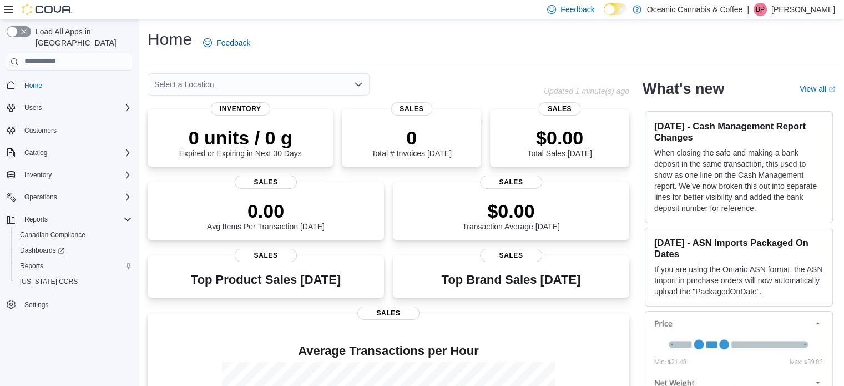
click at [59, 259] on div "Reports" at bounding box center [74, 265] width 117 height 13
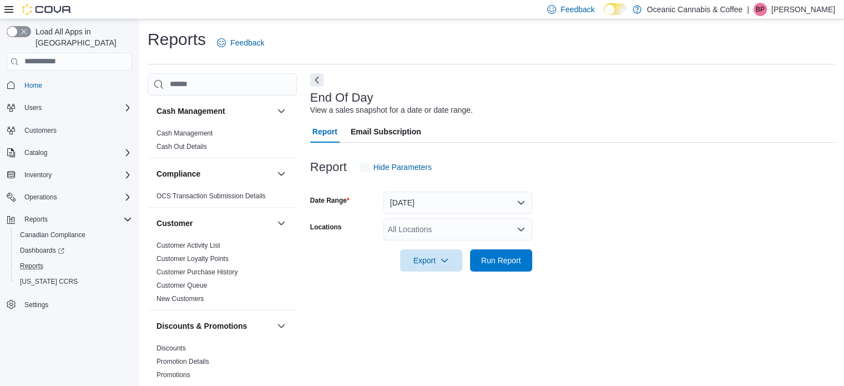
scroll to position [7, 0]
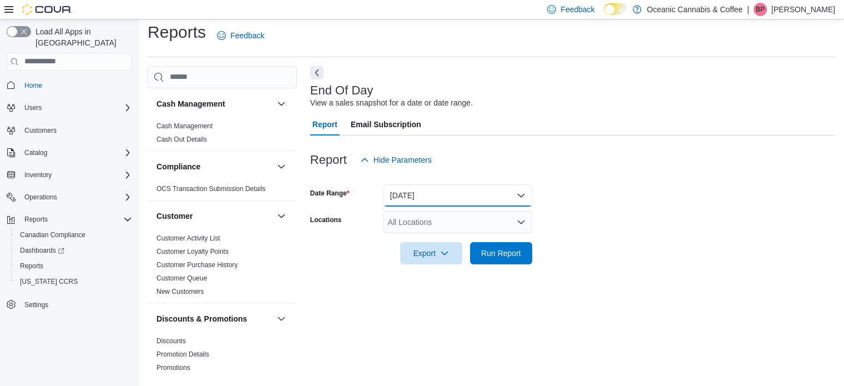
click at [421, 195] on button "Today" at bounding box center [457, 195] width 149 height 22
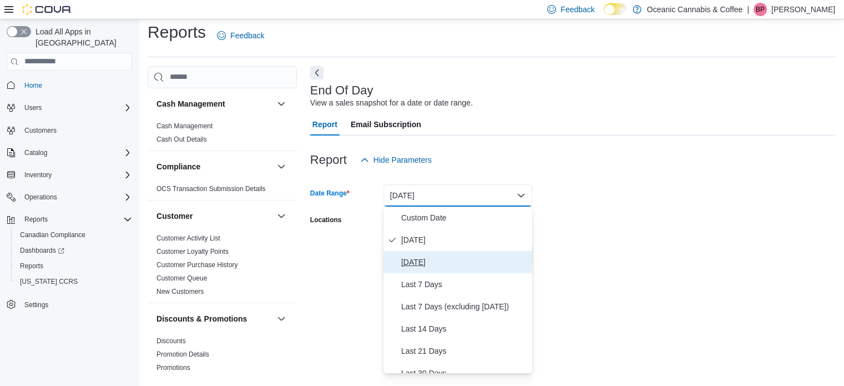
click at [424, 259] on span "Yesterday" at bounding box center [464, 261] width 127 height 13
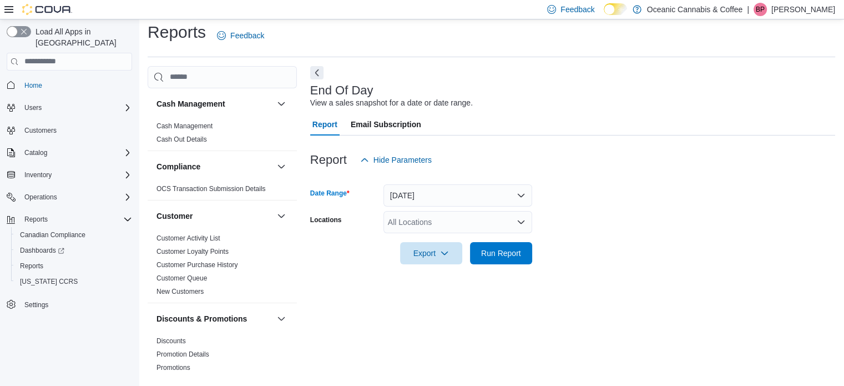
click at [408, 226] on div "All Locations" at bounding box center [457, 222] width 149 height 22
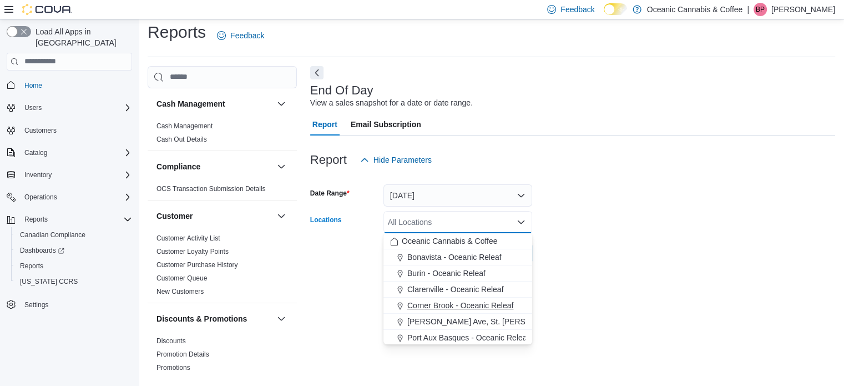
click at [435, 305] on span "Corner Brook - Oceanic Releaf" at bounding box center [460, 305] width 106 height 11
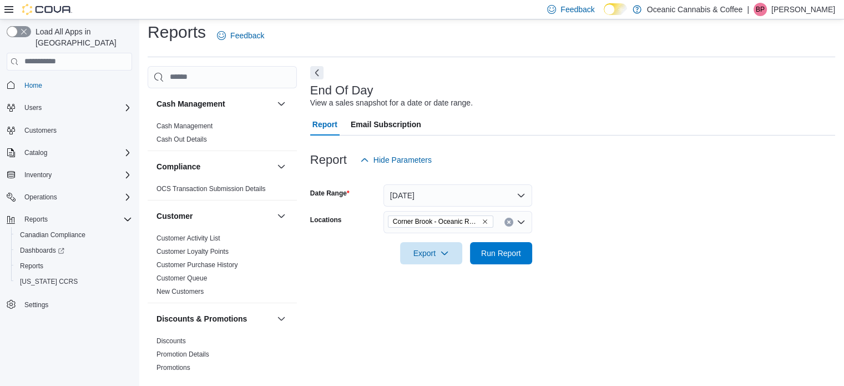
click at [581, 264] on div at bounding box center [572, 270] width 525 height 13
click at [501, 261] on span "Run Report" at bounding box center [501, 252] width 49 height 22
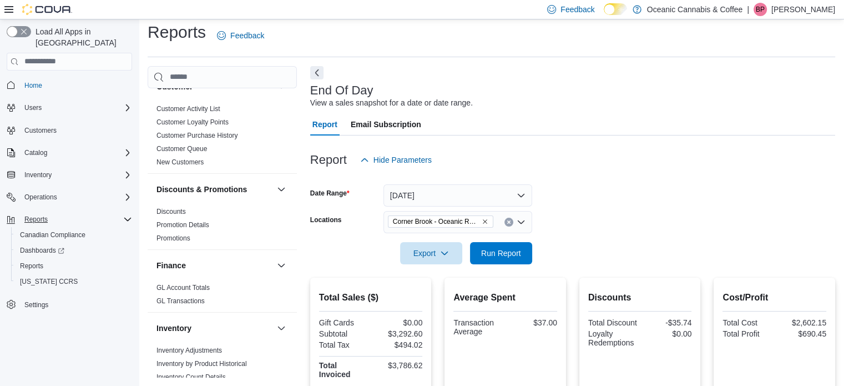
scroll to position [111, 0]
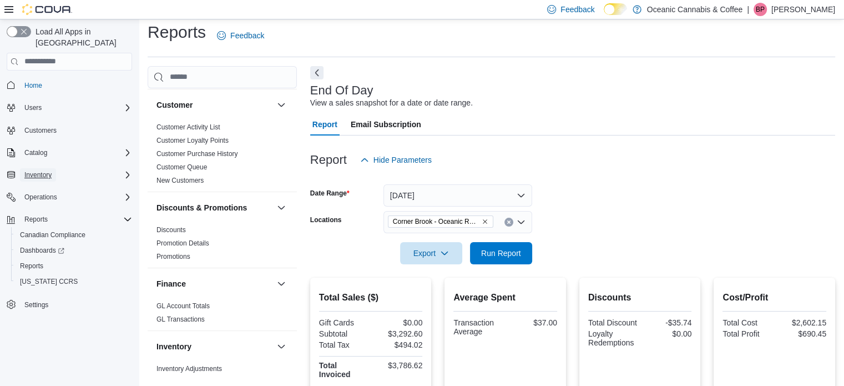
click at [50, 170] on span "Inventory" at bounding box center [37, 174] width 27 height 9
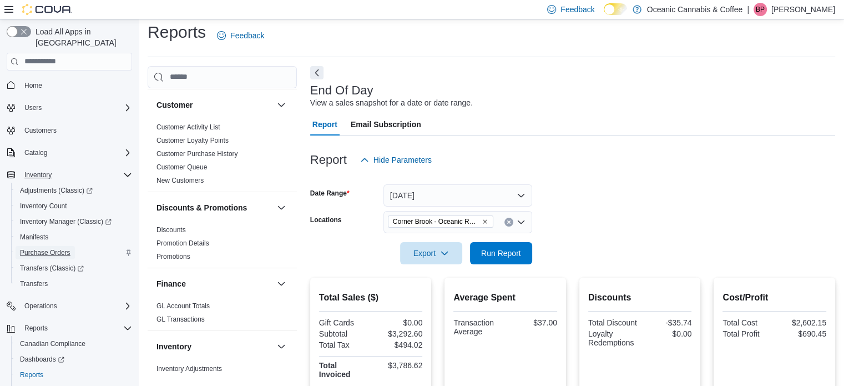
click at [45, 248] on span "Purchase Orders" at bounding box center [45, 252] width 51 height 9
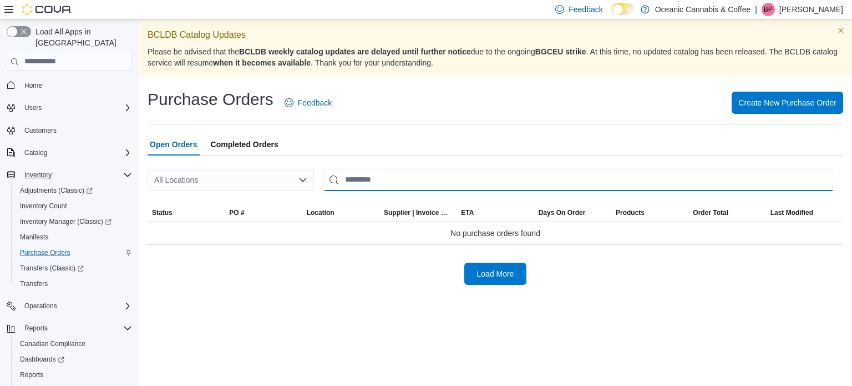
click at [365, 178] on input "This is a search bar. After typing your query, hit enter to filter the results …" at bounding box center [579, 180] width 512 height 22
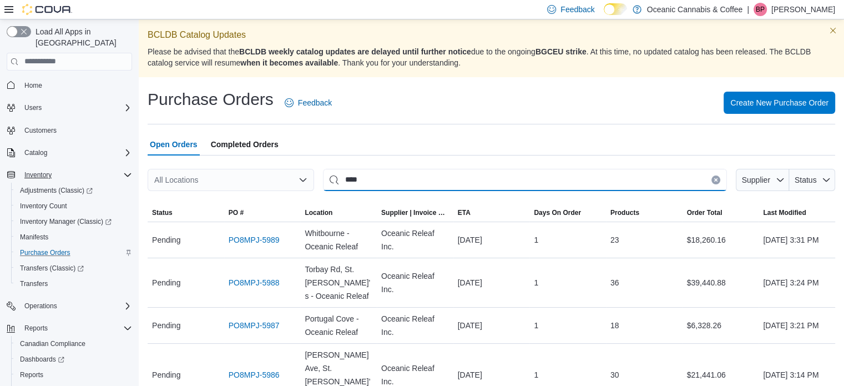
type input "****"
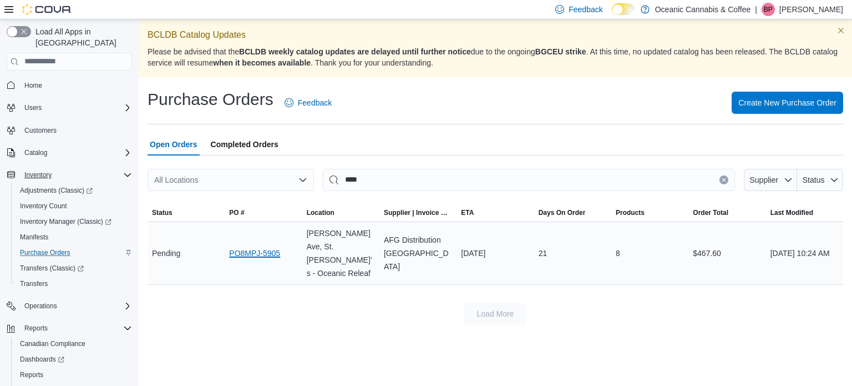
click at [253, 247] on link "PO8MPJ-5905" at bounding box center [254, 252] width 51 height 13
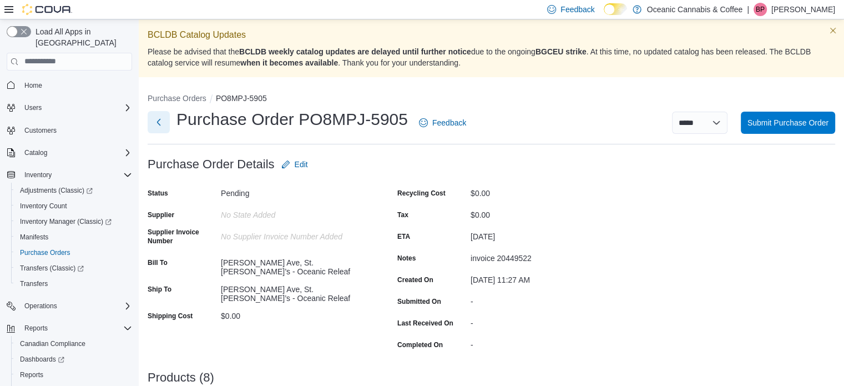
click at [156, 122] on button "Next" at bounding box center [159, 122] width 22 height 22
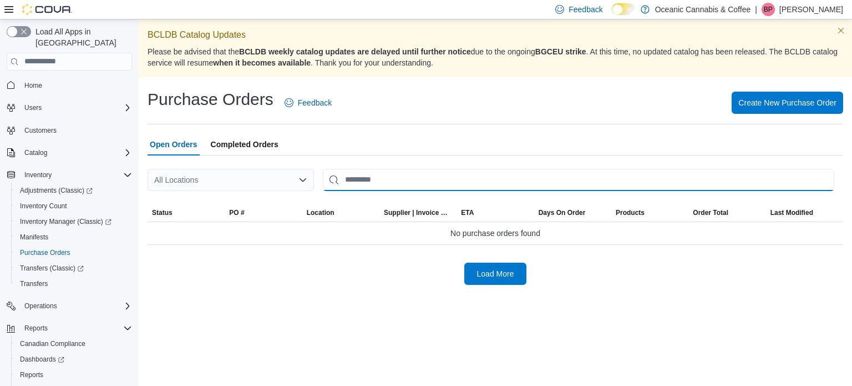
click at [370, 173] on input "This is a search bar. After typing your query, hit enter to filter the results …" at bounding box center [579, 180] width 512 height 22
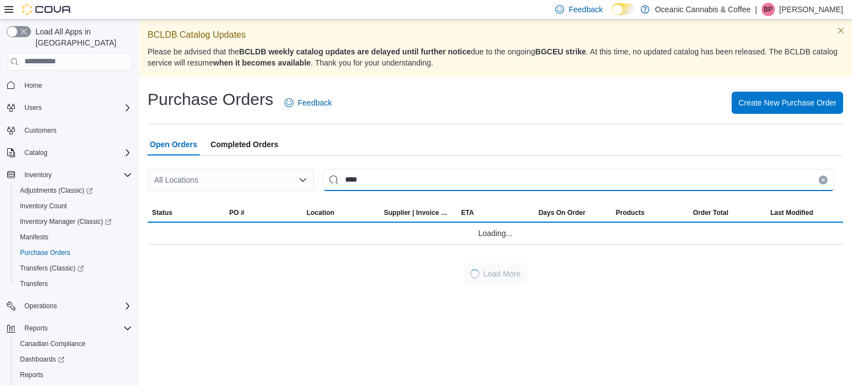
type input "****"
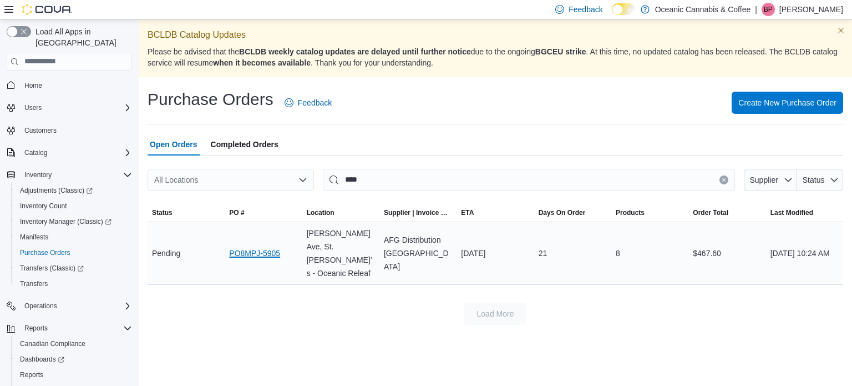
click at [259, 246] on link "PO8MPJ-5905" at bounding box center [254, 252] width 51 height 13
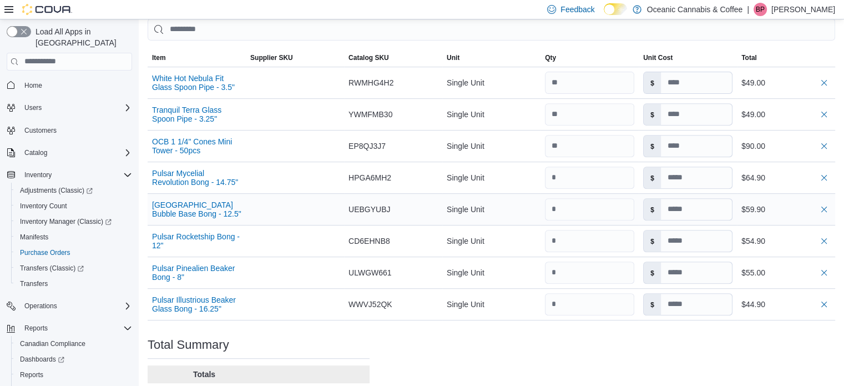
scroll to position [407, 0]
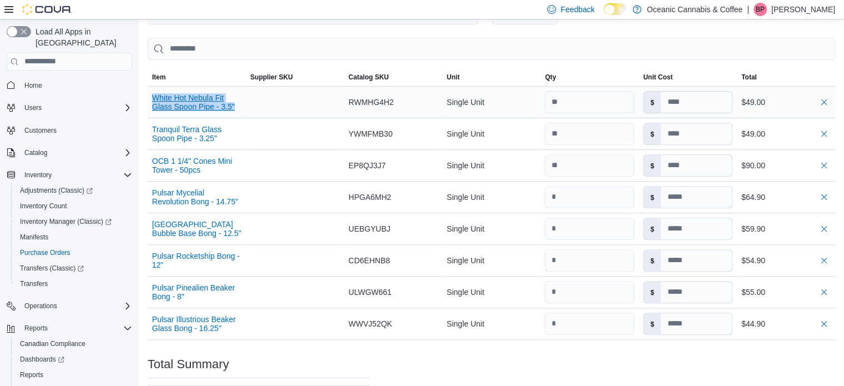
drag, startPoint x: 246, startPoint y: 108, endPoint x: 152, endPoint y: 93, distance: 95.5
click at [152, 93] on div "White Hot Nebula Fit Glass Spoon Pipe - 3.5"" at bounding box center [197, 102] width 98 height 27
copy button "White Hot Nebula Fit Glass Spoon Pipe - 3.5""
drag, startPoint x: 245, startPoint y: 142, endPoint x: 149, endPoint y: 124, distance: 97.6
click at [149, 124] on tr "Tranquil Terra Glass Spoon Pipe - 3.25" Supplier SKU Catalog SKU YWMFMB30 Unit …" at bounding box center [492, 134] width 688 height 32
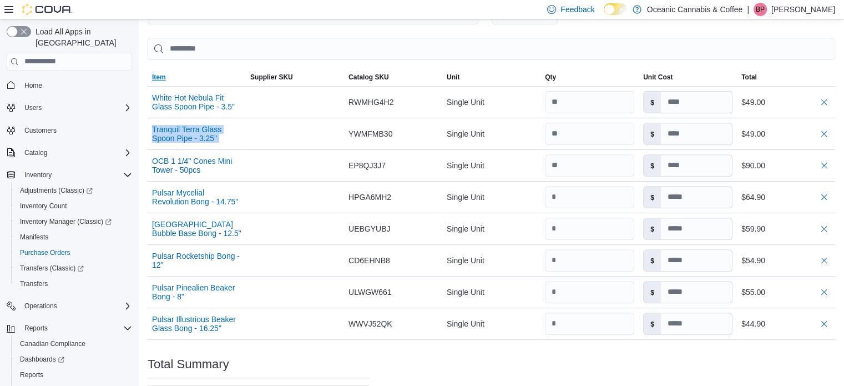
copy tr "Tranquil Terra Glass Spoon Pipe - 3.25" Supplier SKU Catalog SKU"
drag, startPoint x: 240, startPoint y: 170, endPoint x: 219, endPoint y: 169, distance: 21.1
click at [219, 169] on button "OCB 1 1/4" Cones Mini Tower - 50pcs" at bounding box center [196, 166] width 89 height 18
drag, startPoint x: 244, startPoint y: 199, endPoint x: 148, endPoint y: 191, distance: 96.9
click at [148, 191] on div "Pulsar Mycelial Revolution Bong - 14.75"" at bounding box center [197, 197] width 98 height 27
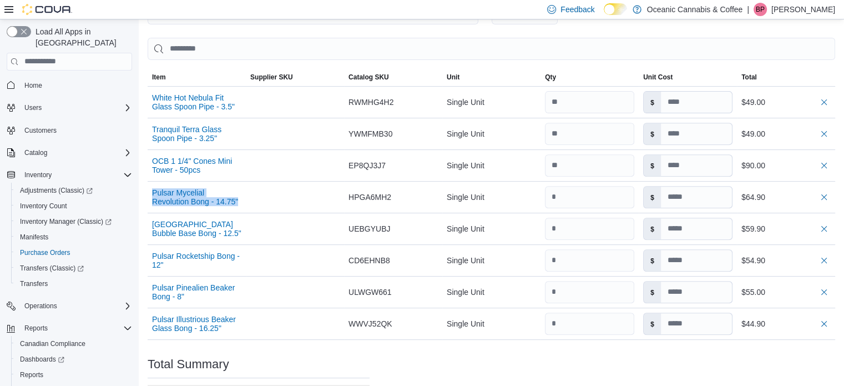
copy button "Pulsar Mycelial Revolution Bong - 14.75""
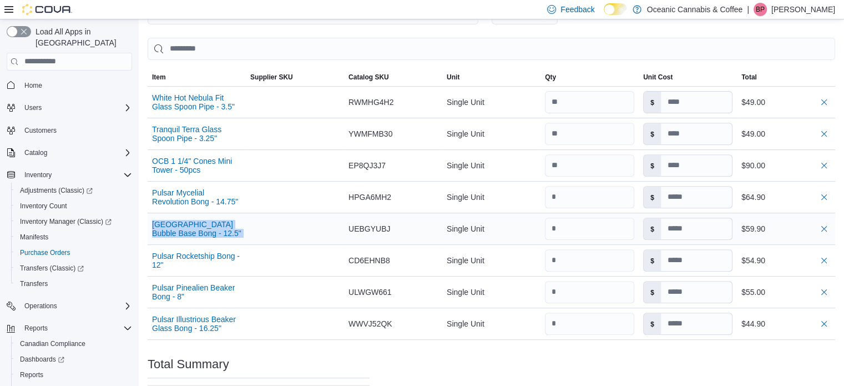
drag, startPoint x: 249, startPoint y: 233, endPoint x: 150, endPoint y: 221, distance: 100.0
click at [150, 221] on tr "Pulsar Shroom Colony Bubble Base Bong - 12.5" Supplier SKU Catalog SKU UEBGYUBJ…" at bounding box center [492, 229] width 688 height 32
copy tr "Pulsar Shroom Colony Bubble Base Bong - 12.5" Supplier SKU Catalog SKU"
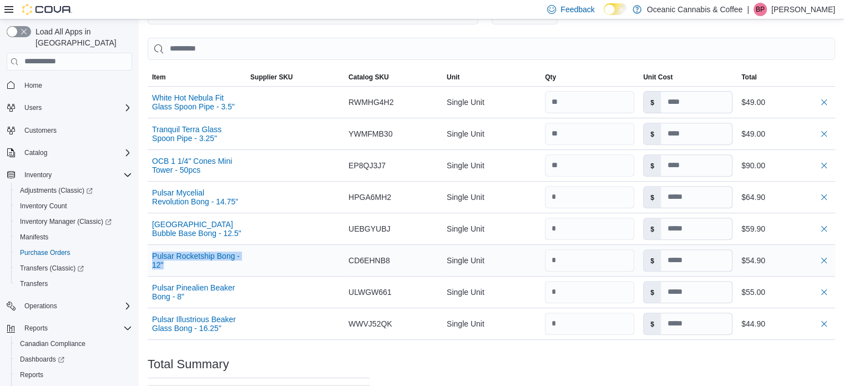
drag, startPoint x: 208, startPoint y: 269, endPoint x: 150, endPoint y: 253, distance: 59.9
click at [150, 253] on div "Pulsar Rocketship Bong - 12"" at bounding box center [197, 260] width 98 height 27
copy button "Pulsar Rocketship Bong - 12""
drag, startPoint x: 251, startPoint y: 335, endPoint x: 148, endPoint y: 317, distance: 104.2
click at [148, 317] on tr "Pulsar Illustrious Beaker Glass Bong - 16.25" Supplier SKU Catalog SKU WWVJ52QK…" at bounding box center [492, 323] width 688 height 32
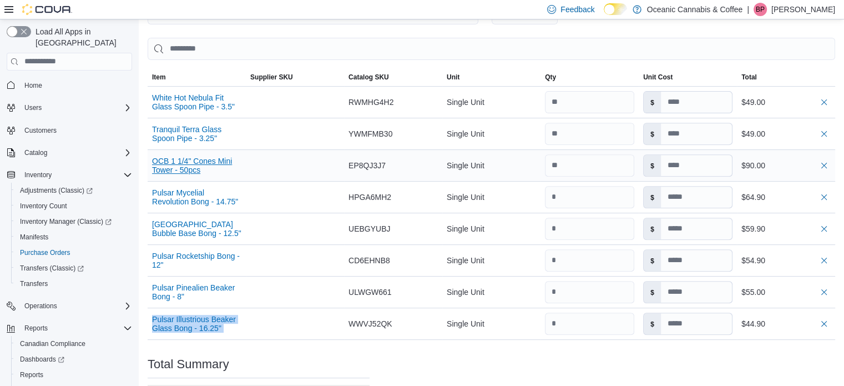
copy tr "Pulsar Illustrious Beaker Glass Bong - 16.25" Supplier SKU Catalog SKU"
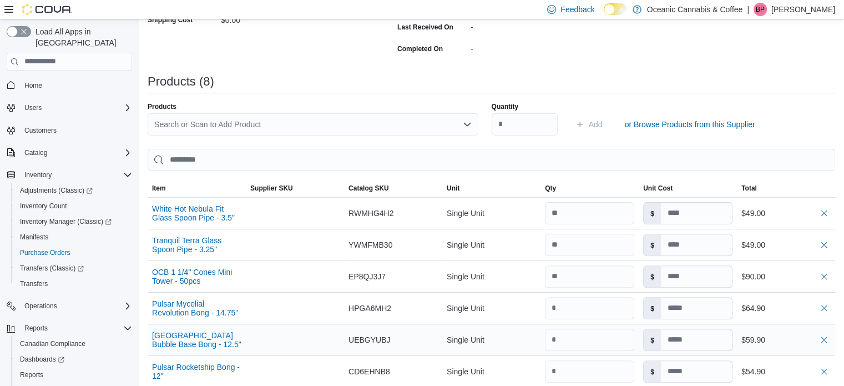
scroll to position [18, 0]
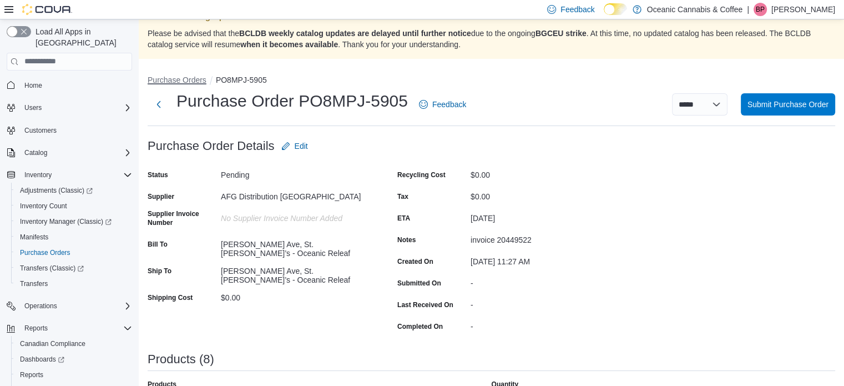
click at [195, 79] on button "Purchase Orders" at bounding box center [177, 79] width 59 height 9
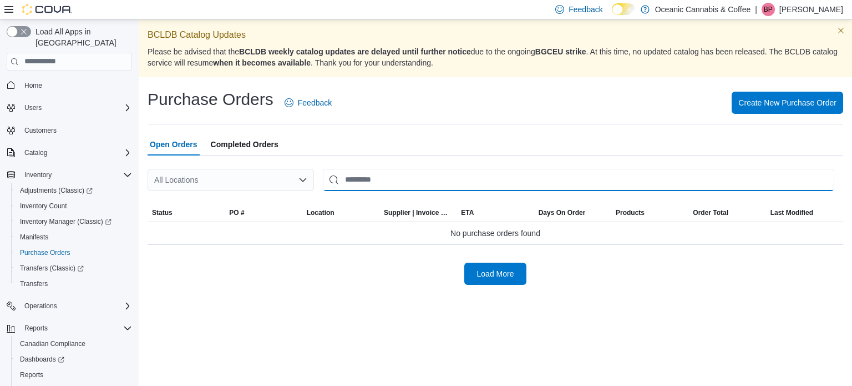
click at [402, 186] on input "This is a search bar. After typing your query, hit enter to filter the results …" at bounding box center [579, 180] width 512 height 22
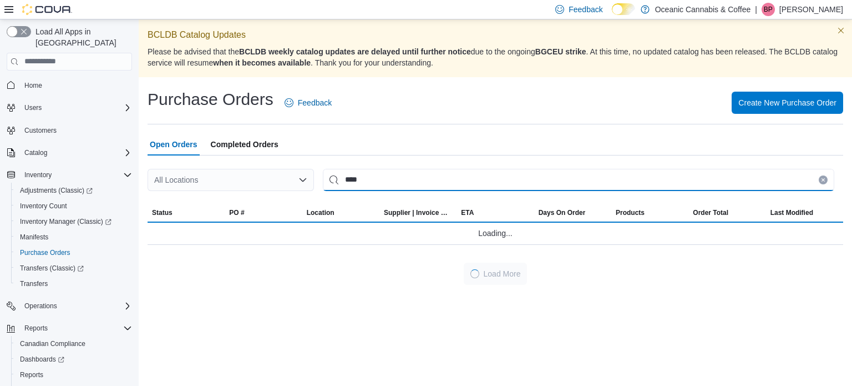
type input "****"
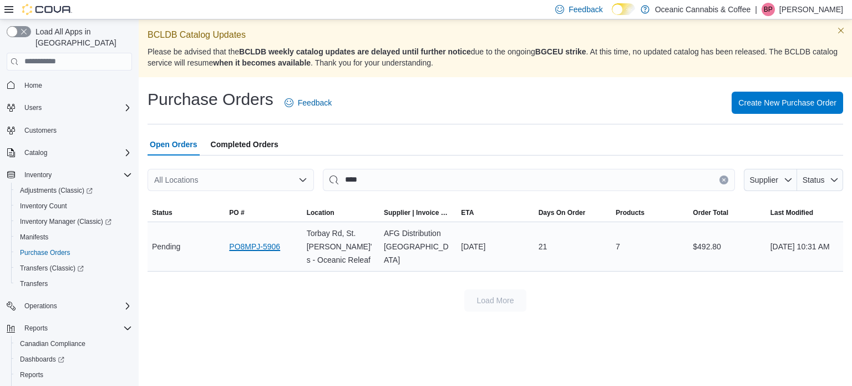
click at [255, 244] on link "PO8MPJ-5906" at bounding box center [254, 246] width 51 height 13
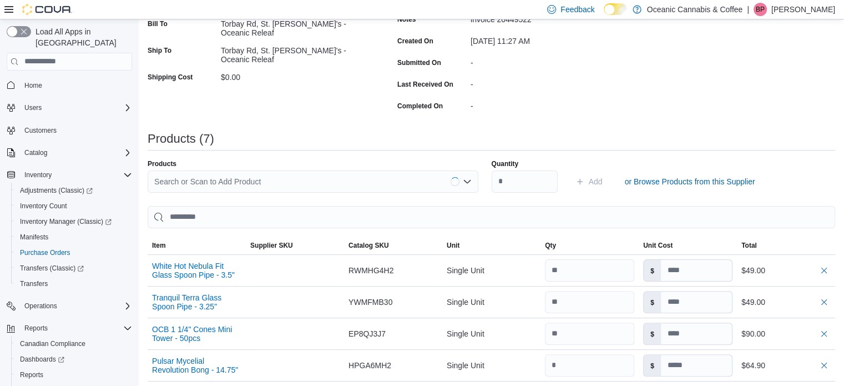
scroll to position [277, 0]
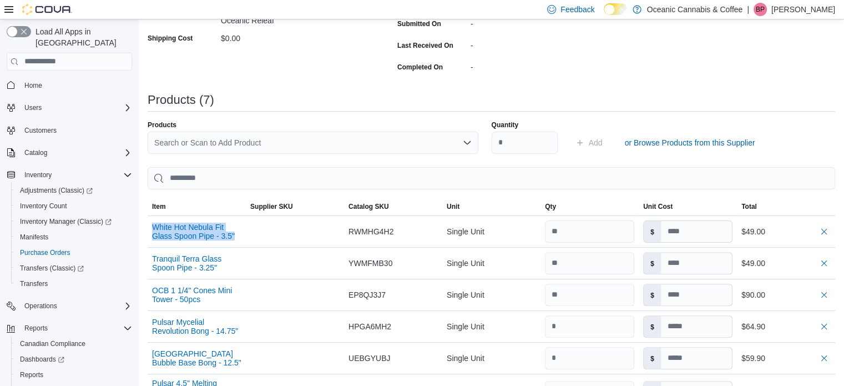
drag, startPoint x: 244, startPoint y: 235, endPoint x: 147, endPoint y: 225, distance: 98.2
click at [147, 225] on div "Purchase Orders PO8MPJ-5906 Purchase Order PO8MPJ-5906 Feedback ***** ***** ***…" at bounding box center [491, 201] width 705 height 799
click at [260, 243] on td "Supplier SKU" at bounding box center [295, 231] width 98 height 32
drag, startPoint x: 251, startPoint y: 237, endPoint x: 154, endPoint y: 227, distance: 98.2
click at [154, 227] on tr "White Hot Nebula Fit Glass Spoon Pipe - 3.5" Supplier SKU Catalog SKU RWMHG4H2 …" at bounding box center [492, 231] width 688 height 32
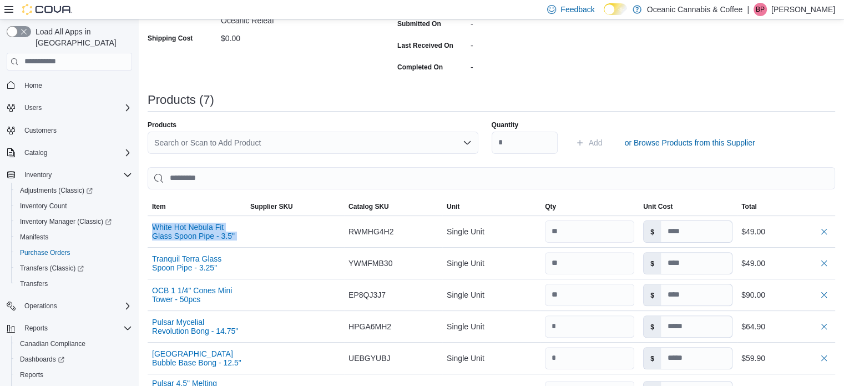
copy tr "White Hot Nebula Fit Glass Spoon Pipe - 3.5" Supplier SKU Catalog SKU"
drag, startPoint x: 255, startPoint y: 271, endPoint x: 149, endPoint y: 254, distance: 107.9
click at [149, 254] on tr "Tranquil Terra Glass Spoon Pipe - 3.25" Supplier SKU Catalog SKU YWMFMB30 Unit …" at bounding box center [492, 263] width 688 height 32
copy tr "Tranquil Terra Glass Spoon Pipe - 3.25" Supplier SKU Catalog SKU"
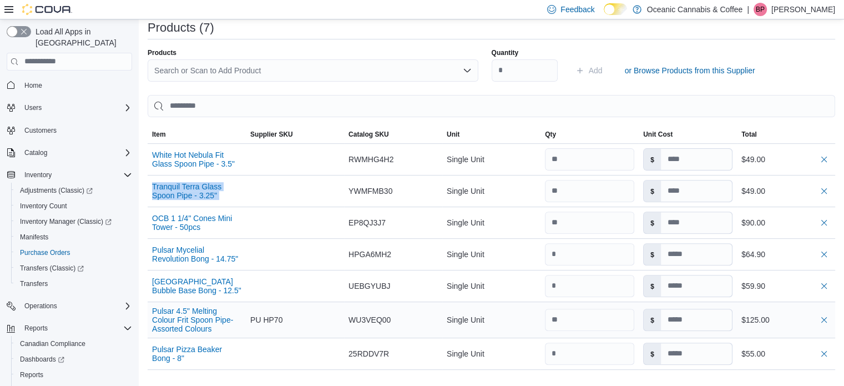
scroll to position [388, 0]
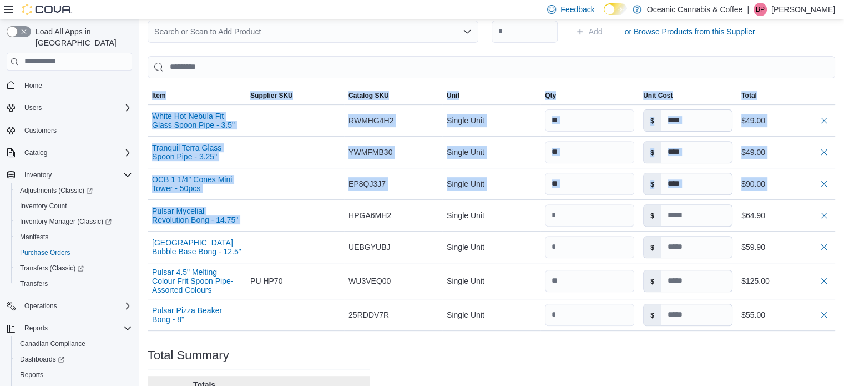
drag, startPoint x: 256, startPoint y: 217, endPoint x: 144, endPoint y: 210, distance: 112.3
click at [144, 210] on div "Purchase Orders PO8MPJ-5906 Purchase Order PO8MPJ-5906 Feedback ***** ***** ***…" at bounding box center [491, 90] width 705 height 799
click at [264, 218] on div at bounding box center [295, 215] width 98 height 9
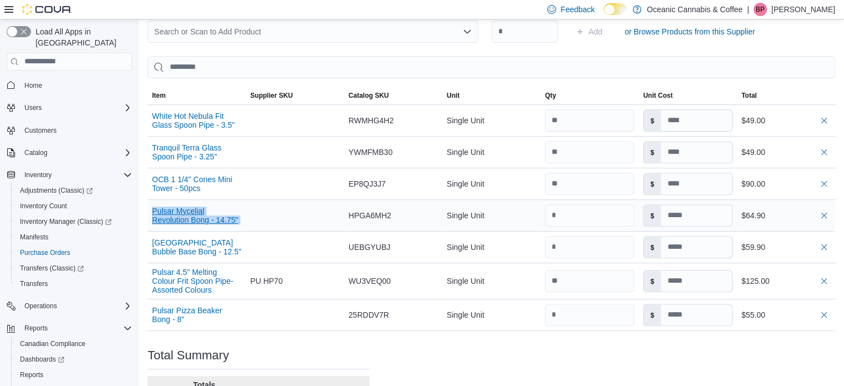
drag, startPoint x: 264, startPoint y: 221, endPoint x: 154, endPoint y: 207, distance: 111.3
click at [154, 207] on tr "Pulsar Mycelial Revolution Bong - 14.75" Supplier SKU Catalog SKU HPGA6MH2 Unit…" at bounding box center [492, 215] width 688 height 32
copy tr "Pulsar Mycelial Revolution Bong - 14.75" Supplier SKU Catalog SKU"
drag, startPoint x: 262, startPoint y: 253, endPoint x: 152, endPoint y: 239, distance: 111.3
click at [152, 239] on tr "Pulsar Shroom Colony Bubble Base Bong - 12.5" Supplier SKU Catalog SKU UEBGYUBJ…" at bounding box center [492, 247] width 688 height 32
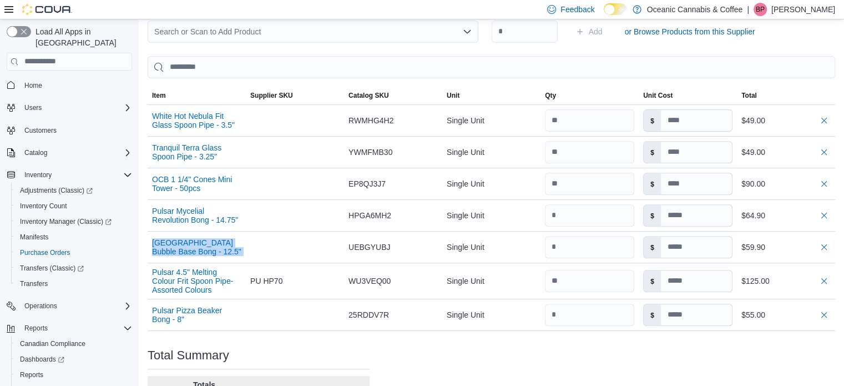
copy tr "Pulsar Shroom Colony Bubble Base Bong - 12.5" Supplier SKU Catalog SKU"
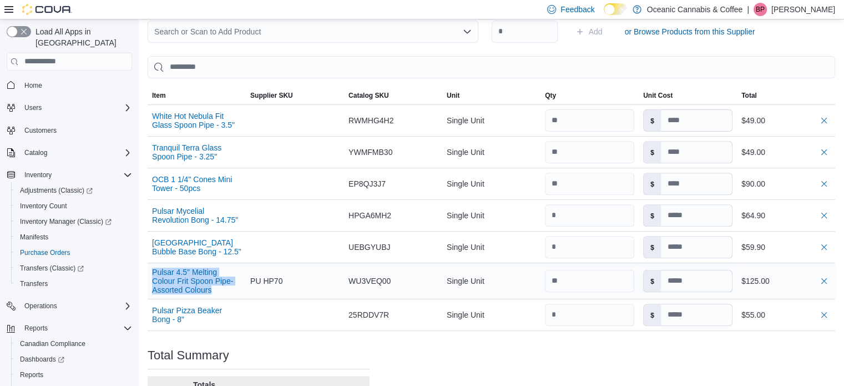
drag, startPoint x: 220, startPoint y: 296, endPoint x: 151, endPoint y: 269, distance: 73.8
click at [151, 269] on div "Pulsar 4.5" Melting Colour Frit Spoon Pipe- Assorted Colours" at bounding box center [197, 281] width 98 height 36
copy button "Pulsar 4.5" Melting Colour Frit Spoon Pipe- Assorted Colours"
drag, startPoint x: 259, startPoint y: 315, endPoint x: 150, endPoint y: 304, distance: 108.7
click at [150, 304] on tr "Pulsar Pizza Beaker Bong - 8" Supplier SKU Catalog SKU 25RDDV7R Unit Single Uni…" at bounding box center [492, 315] width 688 height 32
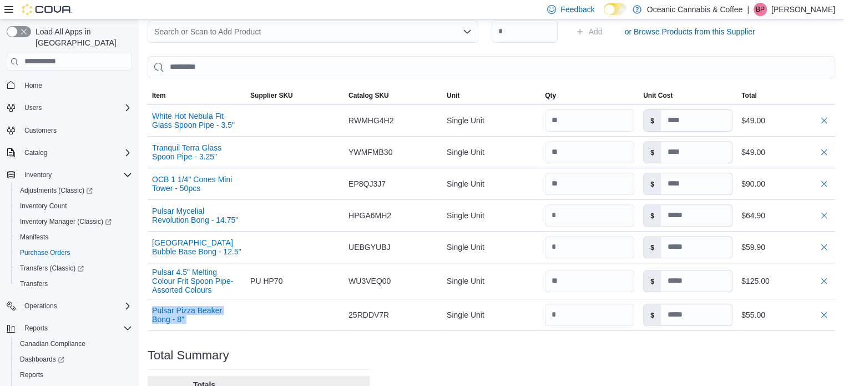
copy tr "Pulsar Pizza Beaker Bong - 8" Supplier SKU Catalog SKU"
click at [292, 349] on div "Total Summary" at bounding box center [259, 355] width 222 height 13
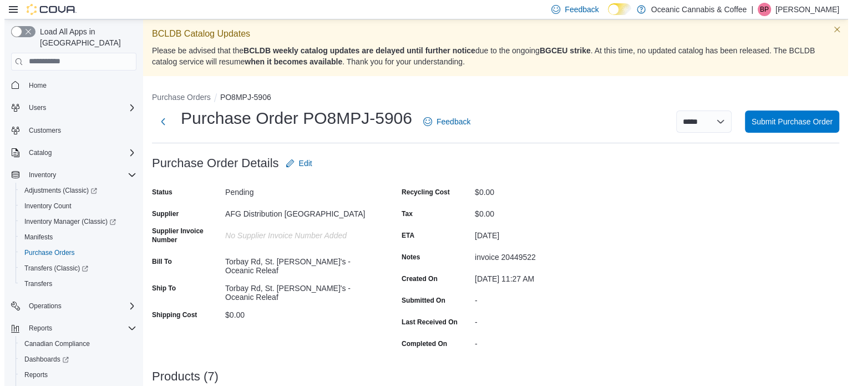
scroll to position [0, 0]
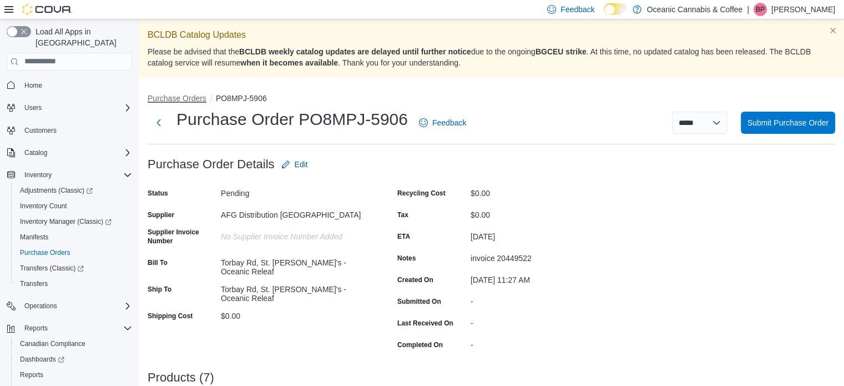
click at [176, 94] on button "Purchase Orders" at bounding box center [177, 98] width 59 height 9
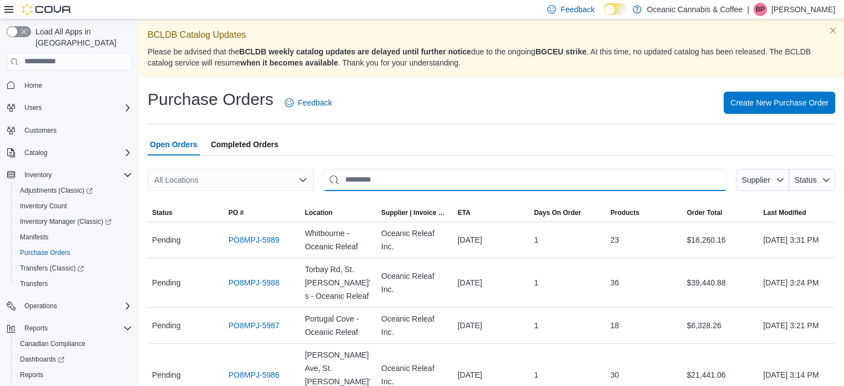
click at [406, 180] on input "This is a search bar. After typing your query, hit enter to filter the results …" at bounding box center [525, 180] width 404 height 22
type input "****"
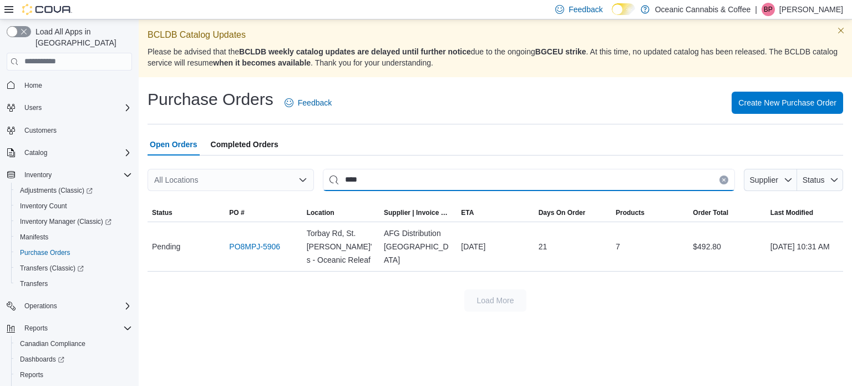
click at [406, 180] on input "****" at bounding box center [529, 180] width 412 height 22
type input "****"
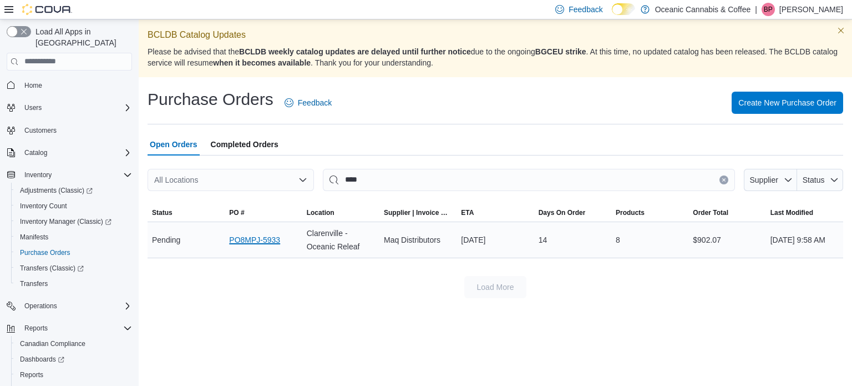
click at [263, 240] on link "PO8MPJ-5933" at bounding box center [254, 239] width 51 height 13
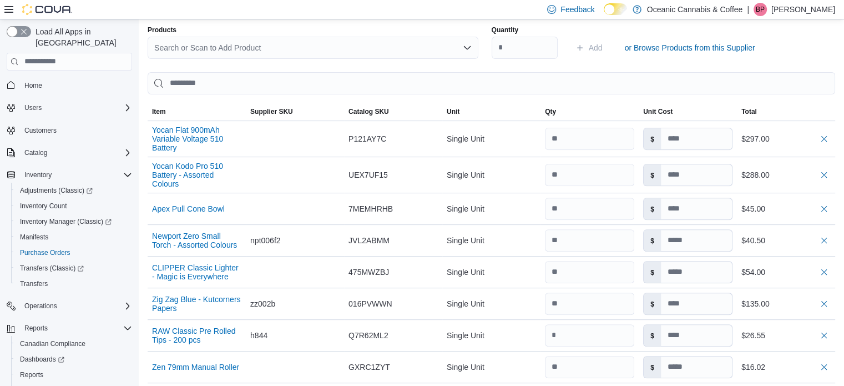
scroll to position [368, 0]
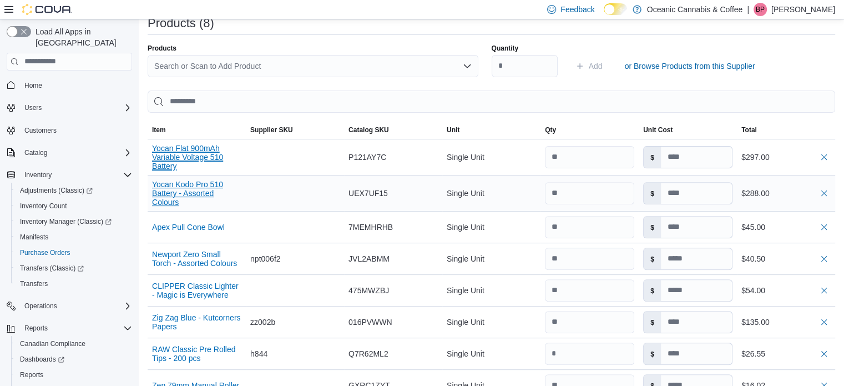
drag, startPoint x: 209, startPoint y: 162, endPoint x: 230, endPoint y: 175, distance: 24.7
click at [224, 176] on tbody "Yocan Flat 900mAh Variable Voltage 510 Battery Supplier SKU Catalog SKU P121AY7…" at bounding box center [492, 270] width 688 height 262
drag, startPoint x: 288, startPoint y: 159, endPoint x: 160, endPoint y: 145, distance: 129.0
click at [160, 145] on tr "Yocan Flat 900mAh Variable Voltage 510 Battery Supplier SKU Catalog SKU P121AY7…" at bounding box center [492, 157] width 688 height 36
click at [235, 163] on div "Yocan Flat 900mAh Variable Voltage 510 Battery" at bounding box center [197, 157] width 98 height 36
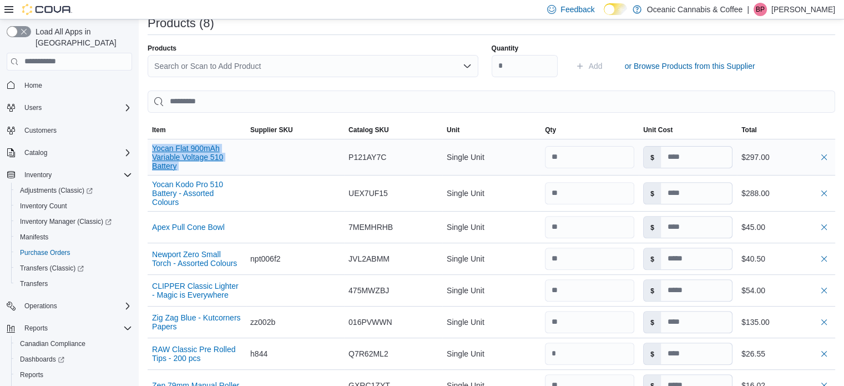
drag, startPoint x: 235, startPoint y: 163, endPoint x: 154, endPoint y: 135, distance: 85.5
click at [154, 139] on div "Yocan Flat 900mAh Variable Voltage 510 Battery" at bounding box center [197, 157] width 98 height 36
copy tr "Yocan Flat 900mAh Variable Voltage 510 Battery Supplier SKU Catalog SKU"
drag, startPoint x: 248, startPoint y: 199, endPoint x: 153, endPoint y: 171, distance: 98.3
click at [153, 175] on tr "Yocan Kodo Pro 510 Battery - Assorted Colours Supplier SKU Catalog SKU UEX7UF15…" at bounding box center [492, 193] width 688 height 36
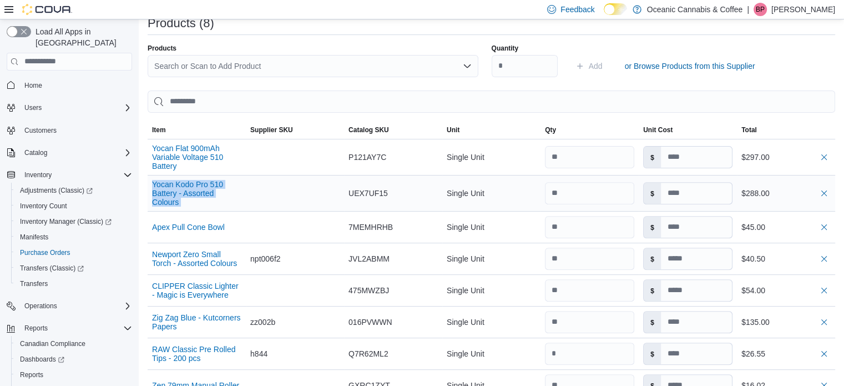
copy tr "Yocan Kodo Pro 510 Battery - Assorted Colours Supplier SKU Catalog SKU"
drag, startPoint x: 232, startPoint y: 219, endPoint x: 153, endPoint y: 221, distance: 79.4
click at [153, 221] on div "Apex Pull Cone Bowl" at bounding box center [197, 227] width 98 height 18
copy button "Apex Pull Cone Bowl"
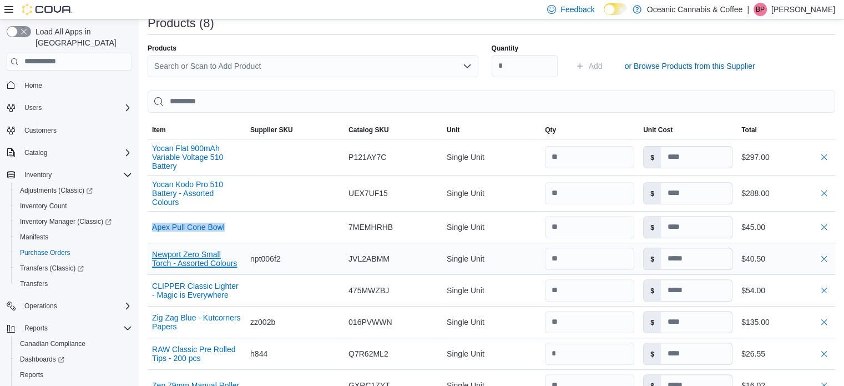
drag, startPoint x: 205, startPoint y: 260, endPoint x: 292, endPoint y: 261, distance: 87.1
click at [292, 261] on tr "Newport Zero Small Torch - Assorted Colours Supplier SKU npt006f2 Catalog SKU J…" at bounding box center [492, 259] width 688 height 32
drag, startPoint x: 239, startPoint y: 260, endPoint x: 190, endPoint y: 250, distance: 49.7
click at [190, 250] on button "Newport Zero Small Torch - Assorted Colours" at bounding box center [196, 259] width 89 height 18
click at [293, 223] on div at bounding box center [295, 227] width 98 height 9
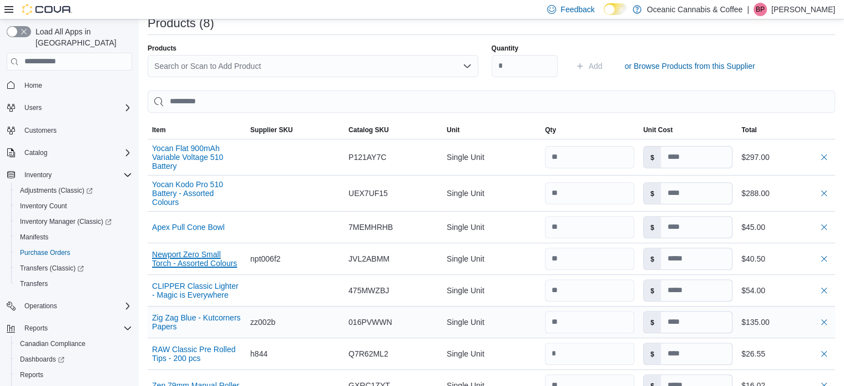
drag, startPoint x: 231, startPoint y: 259, endPoint x: 307, endPoint y: 308, distance: 90.4
click at [307, 308] on tbody "Yocan Flat 900mAh Variable Voltage 510 Battery Supplier SKU Catalog SKU P121AY7…" at bounding box center [492, 270] width 688 height 262
drag, startPoint x: 150, startPoint y: 245, endPoint x: 224, endPoint y: 261, distance: 75.4
click at [224, 261] on div "Newport Zero Small Torch - Assorted Colours" at bounding box center [197, 258] width 98 height 27
copy button "Newport Zero Small Torch - Assorted Colours"
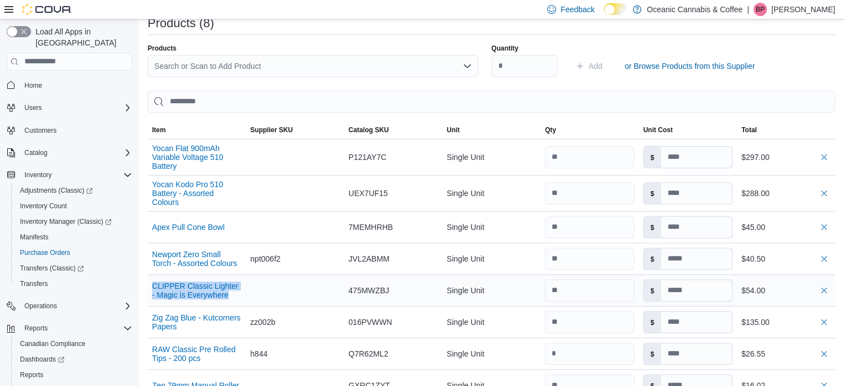
drag, startPoint x: 246, startPoint y: 290, endPoint x: 150, endPoint y: 275, distance: 96.6
click at [150, 277] on div "CLIPPER Classic Lighter - Magic is Everywhere" at bounding box center [197, 290] width 98 height 27
copy button "CLIPPER Classic Lighter - Magic is Everywhere"
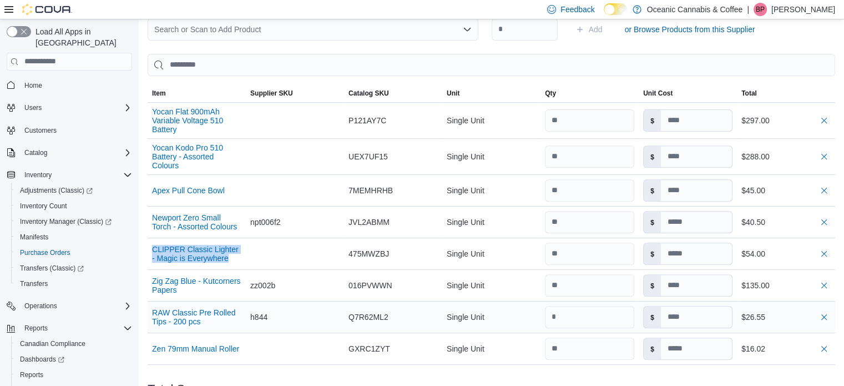
scroll to position [423, 0]
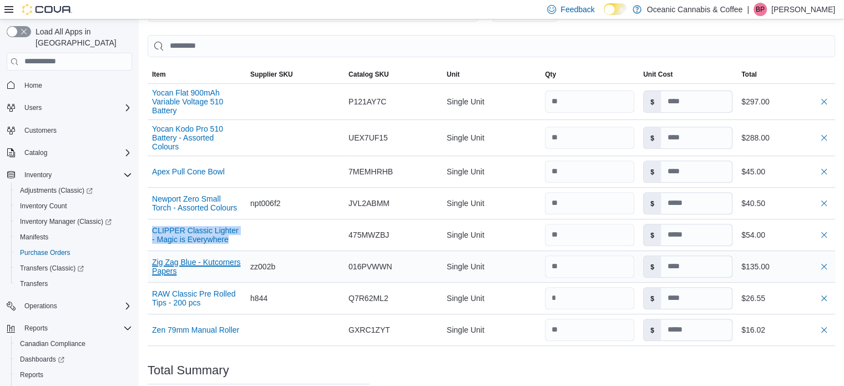
drag, startPoint x: 202, startPoint y: 268, endPoint x: 194, endPoint y: 263, distance: 9.7
click at [194, 263] on button "Zig Zag Blue - Kutcorners Papers" at bounding box center [196, 267] width 89 height 18
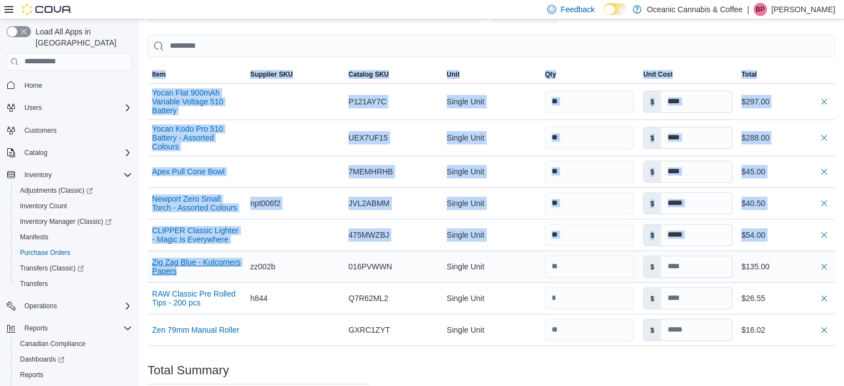
drag, startPoint x: 149, startPoint y: 253, endPoint x: 198, endPoint y: 267, distance: 51.5
click at [198, 267] on div "Purchase Orders PO8MPJ-5933 Purchase Order PO8MPJ-5933 Feedback ***** ***** ***…" at bounding box center [491, 80] width 705 height 849
click at [198, 267] on button "Zig Zag Blue - Kutcorners Papers" at bounding box center [196, 267] width 89 height 18
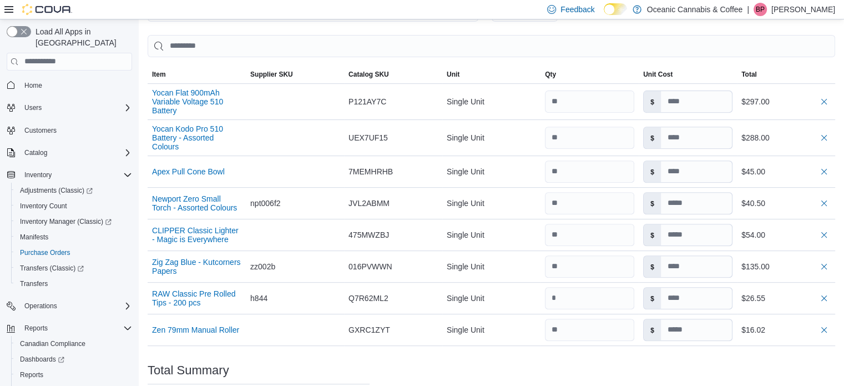
click at [497, 364] on div "Purchase Order: PO8MPJ-5933 Feedback Purchase Order Details Edit Status Pending…" at bounding box center [492, 113] width 688 height 766
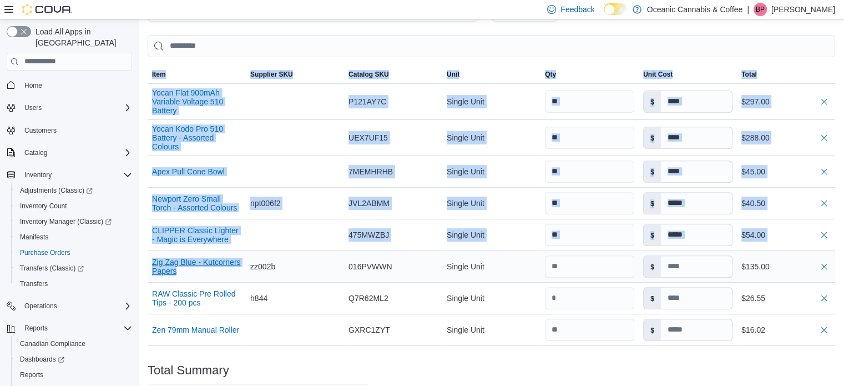
drag, startPoint x: 148, startPoint y: 253, endPoint x: 195, endPoint y: 266, distance: 49.0
click at [195, 266] on div "Purchase Orders PO8MPJ-5933 Purchase Order PO8MPJ-5933 Feedback ***** ***** ***…" at bounding box center [491, 80] width 705 height 849
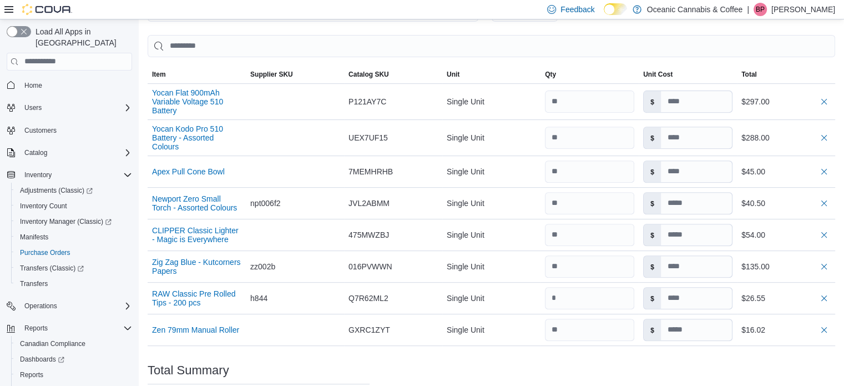
drag, startPoint x: 244, startPoint y: 268, endPoint x: 152, endPoint y: 253, distance: 93.9
click at [152, 253] on tr "Zig Zag Blue - Kutcorners Papers Supplier SKU zz002b Catalog SKU 016PVWWN Unit …" at bounding box center [492, 266] width 688 height 32
click at [324, 364] on div "Total Summary" at bounding box center [259, 370] width 222 height 13
drag, startPoint x: 206, startPoint y: 268, endPoint x: 102, endPoint y: 299, distance: 108.9
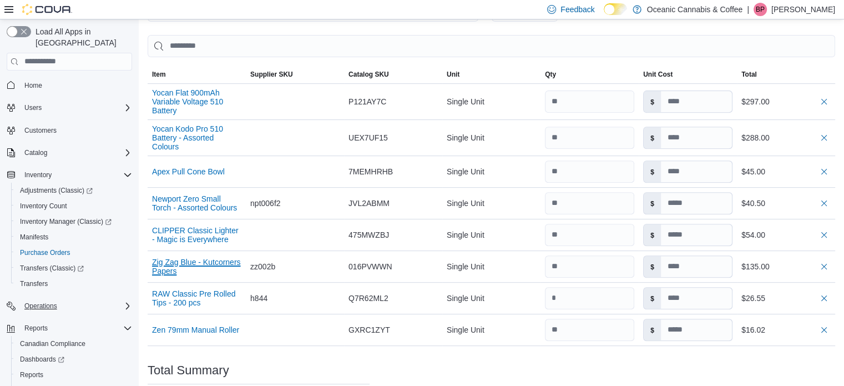
click at [103, 299] on div "Load All Apps in New Hub Home Users Customers Catalog Inventory Adjustments (Cl…" at bounding box center [422, 50] width 844 height 909
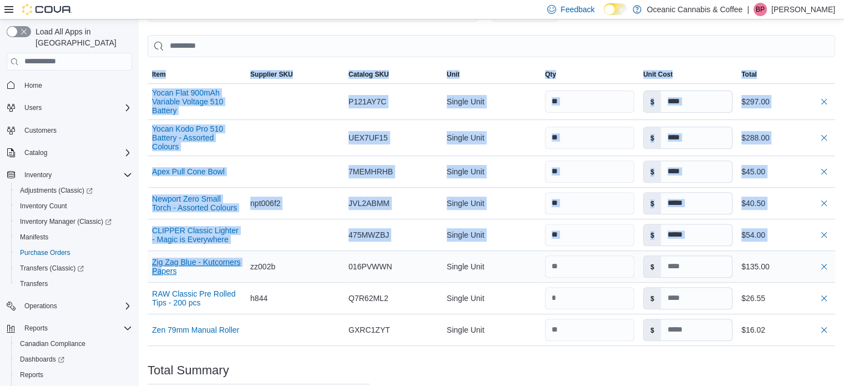
drag, startPoint x: 147, startPoint y: 247, endPoint x: 162, endPoint y: 264, distance: 22.8
click at [162, 264] on div "Purchase Orders PO8MPJ-5933 Purchase Order PO8MPJ-5933 Feedback ***** ***** ***…" at bounding box center [491, 80] width 705 height 849
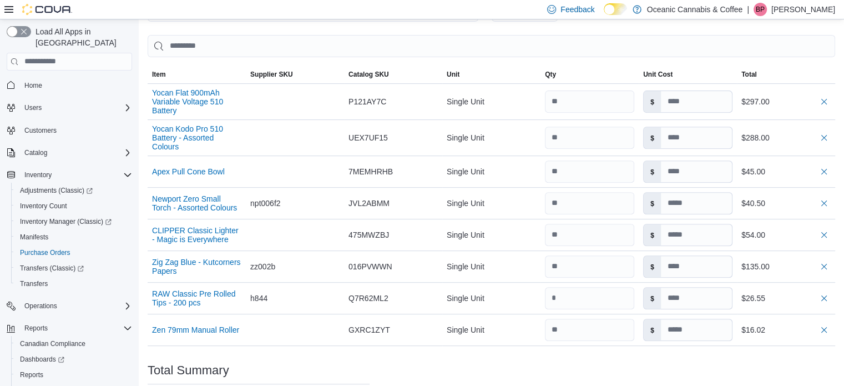
click at [136, 257] on div "Load All Apps in New Hub Home Users Customers Catalog Inventory Adjustments (Cl…" at bounding box center [69, 204] width 139 height 370
drag, startPoint x: 147, startPoint y: 256, endPoint x: 178, endPoint y: 265, distance: 32.3
click at [178, 265] on div "Zig Zag Blue - Kutcorners Papers" at bounding box center [197, 266] width 98 height 27
copy button "Zig Zag Blue - Kutcorners Papers"
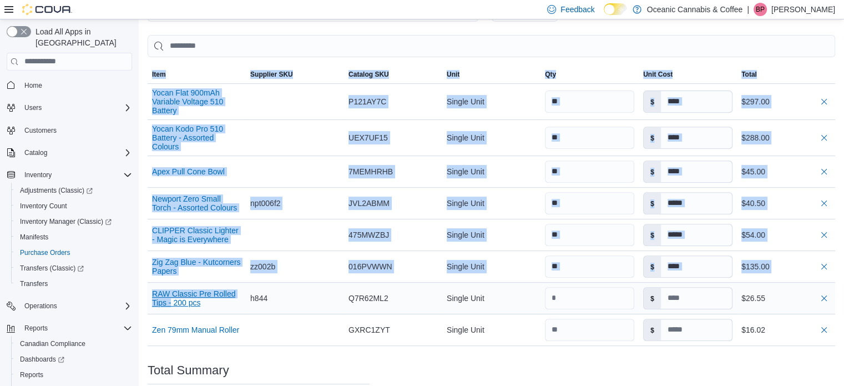
drag, startPoint x: 148, startPoint y: 284, endPoint x: 171, endPoint y: 295, distance: 25.8
click at [171, 295] on div "Purchase Orders PO8MPJ-5933 Purchase Order PO8MPJ-5933 Feedback ***** ***** ***…" at bounding box center [491, 80] width 705 height 849
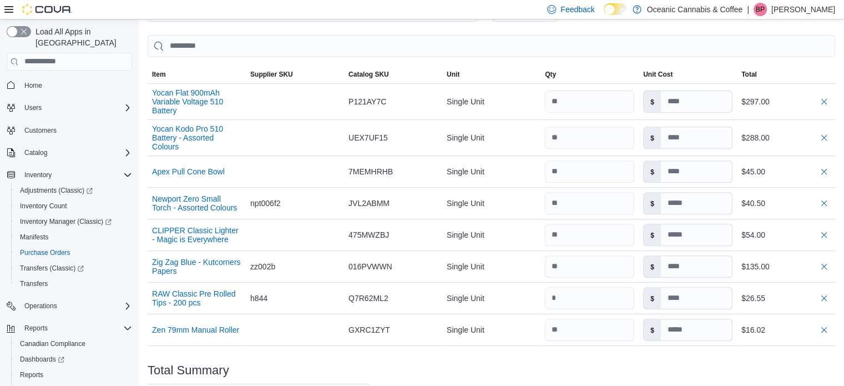
click at [339, 364] on div "Total Summary" at bounding box center [259, 370] width 222 height 13
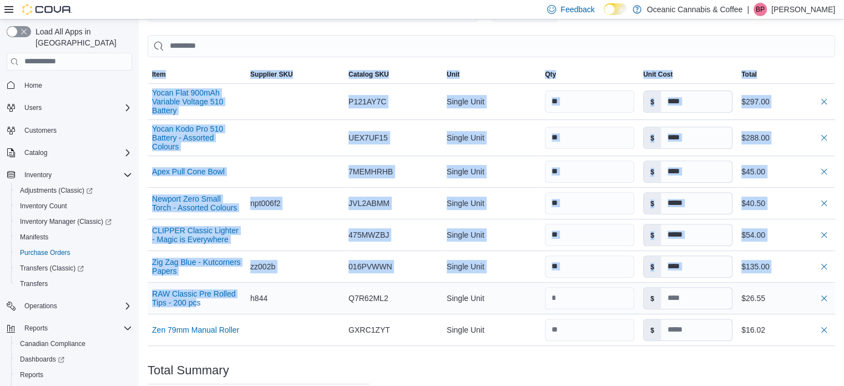
drag, startPoint x: 149, startPoint y: 285, endPoint x: 198, endPoint y: 301, distance: 51.4
click at [198, 301] on div "Purchase Orders PO8MPJ-5933 Purchase Order PO8MPJ-5933 Feedback ***** ***** ***…" at bounding box center [491, 80] width 705 height 849
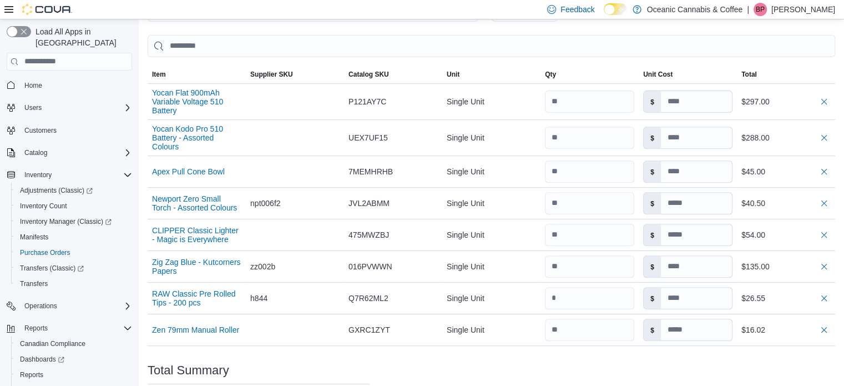
click at [321, 364] on div "Total Summary" at bounding box center [259, 370] width 222 height 13
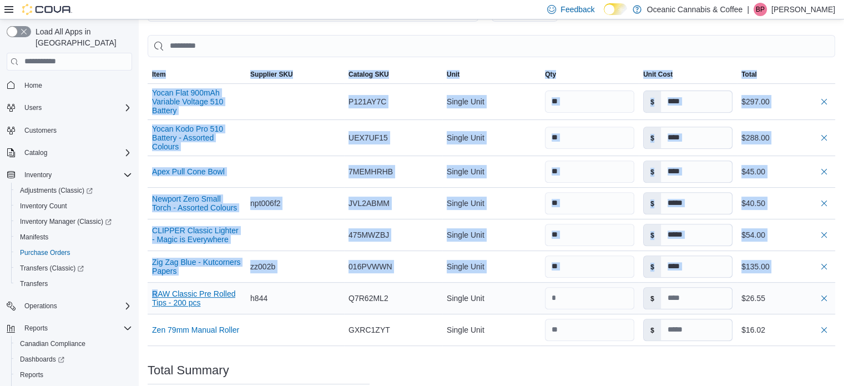
drag, startPoint x: 147, startPoint y: 281, endPoint x: 159, endPoint y: 288, distance: 14.4
click at [159, 288] on div "Purchase Orders PO8MPJ-5933 Purchase Order PO8MPJ-5933 Feedback ***** ***** ***…" at bounding box center [491, 80] width 705 height 849
click at [152, 282] on td "RAW Classic Pre Rolled Tips - 200 pcs" at bounding box center [197, 298] width 98 height 32
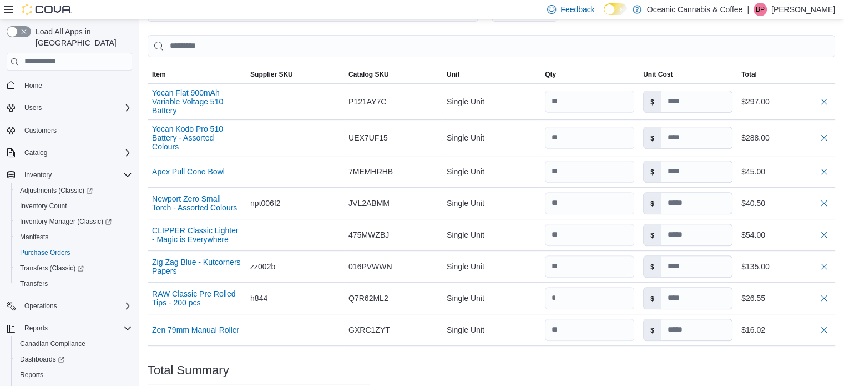
click at [135, 277] on div "Load All Apps in New Hub Home Users Customers Catalog Inventory Adjustments (Cl…" at bounding box center [69, 221] width 134 height 399
drag, startPoint x: 148, startPoint y: 283, endPoint x: 202, endPoint y: 298, distance: 56.4
click at [202, 298] on div "RAW Classic Pre Rolled Tips - 200 pcs" at bounding box center [197, 298] width 98 height 27
copy button "RAW Classic Pre Rolled Tips - 200 pcs"
drag, startPoint x: 246, startPoint y: 326, endPoint x: 153, endPoint y: 324, distance: 93.3
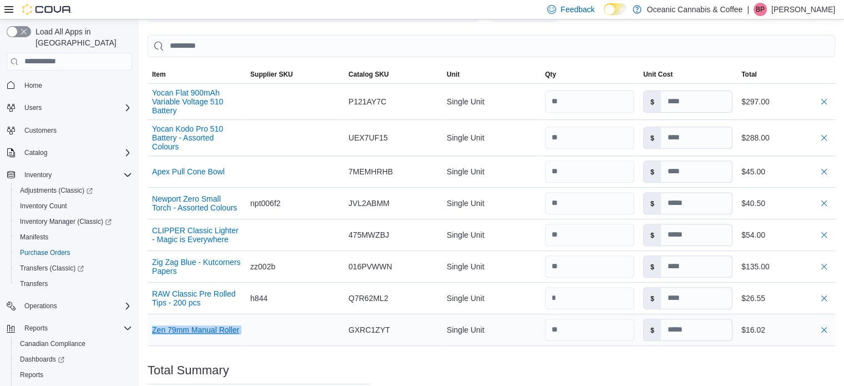
click at [153, 324] on tr "Zen 79mm Manual Roller Supplier SKU Catalog SKU GXRC1ZYT Unit Single Unit Qty U…" at bounding box center [492, 330] width 688 height 32
copy tr "Zen 79mm Manual Roller Supplier SKU Catalog SKU"
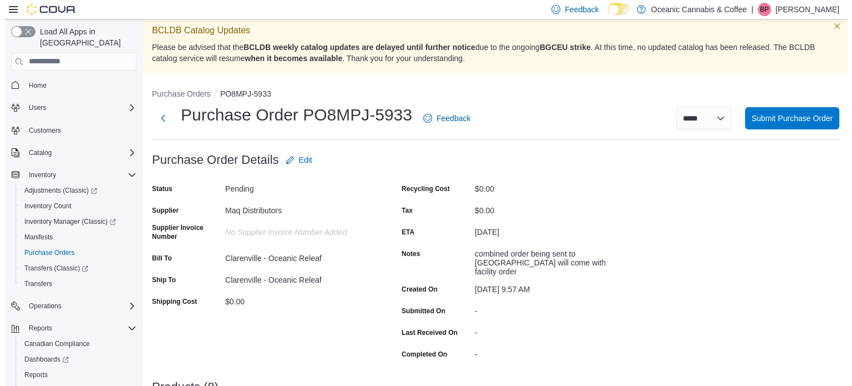
scroll to position [0, 0]
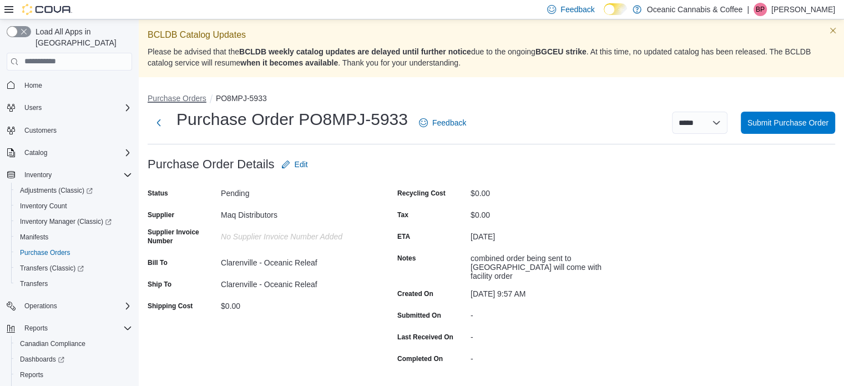
click at [181, 96] on button "Purchase Orders" at bounding box center [177, 98] width 59 height 9
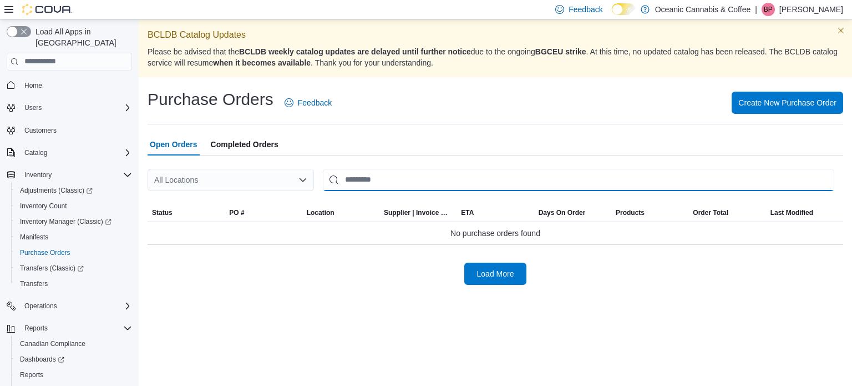
click at [408, 176] on input "This is a search bar. After typing your query, hit enter to filter the results …" at bounding box center [579, 180] width 512 height 22
type input "****"
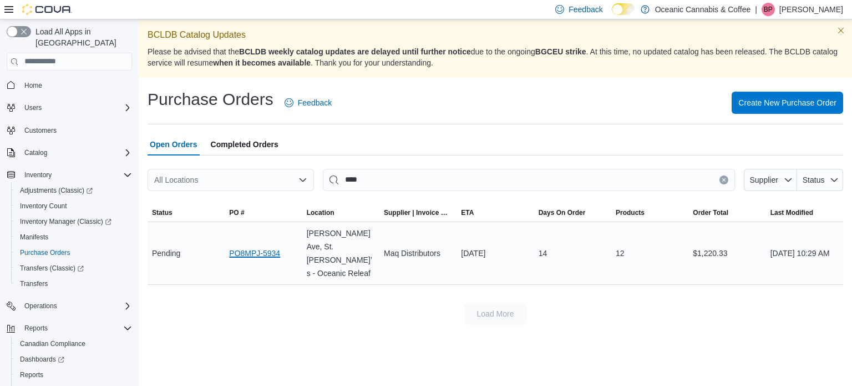
click at [260, 246] on link "PO8MPJ-5934" at bounding box center [254, 252] width 51 height 13
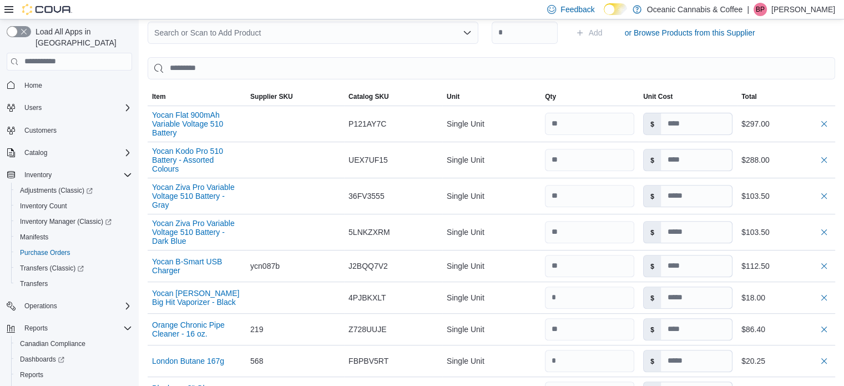
scroll to position [395, 0]
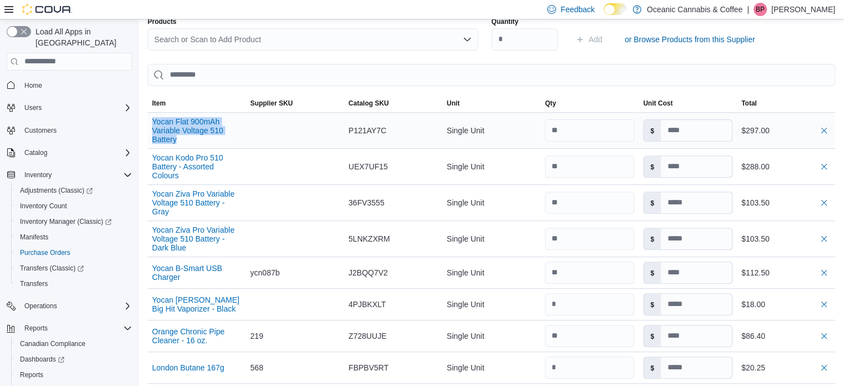
drag, startPoint x: 228, startPoint y: 137, endPoint x: 151, endPoint y: 106, distance: 83.0
click at [151, 113] on div "Yocan Flat 900mAh Variable Voltage 510 Battery" at bounding box center [197, 131] width 98 height 36
copy button "Yocan Flat 900mAh Variable Voltage 510 Battery"
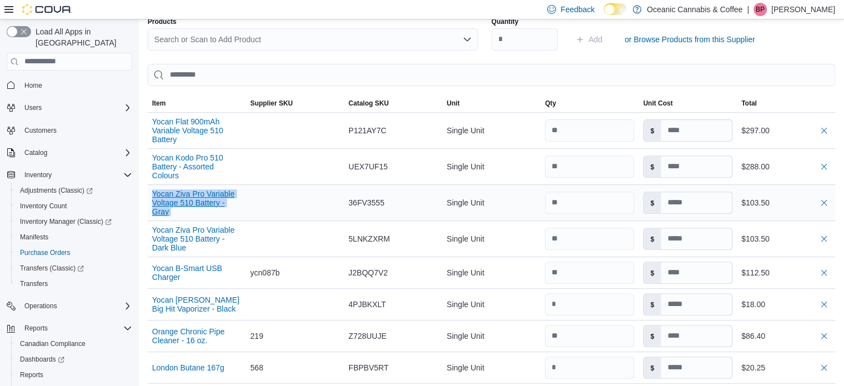
drag, startPoint x: 255, startPoint y: 212, endPoint x: 152, endPoint y: 184, distance: 107.0
click at [152, 184] on tr "Yocan Ziva Pro Variable Voltage 510 Battery - Gray Supplier SKU Catalog SKU 36F…" at bounding box center [492, 202] width 688 height 36
copy tr "Yocan Ziva Pro Variable Voltage 510 Battery - Gray Supplier SKU Catalog SKU"
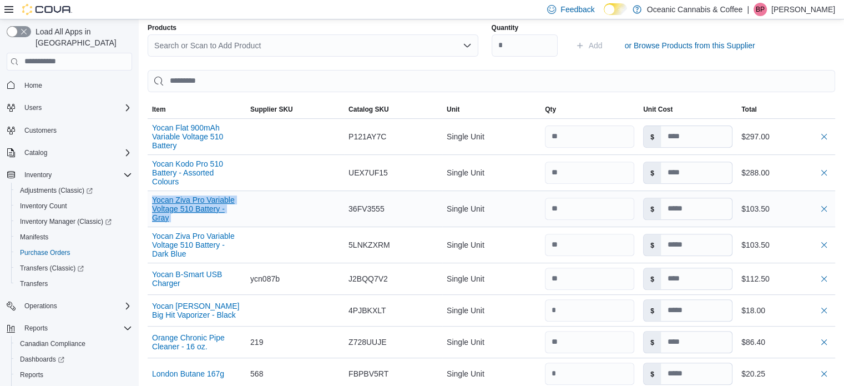
scroll to position [444, 0]
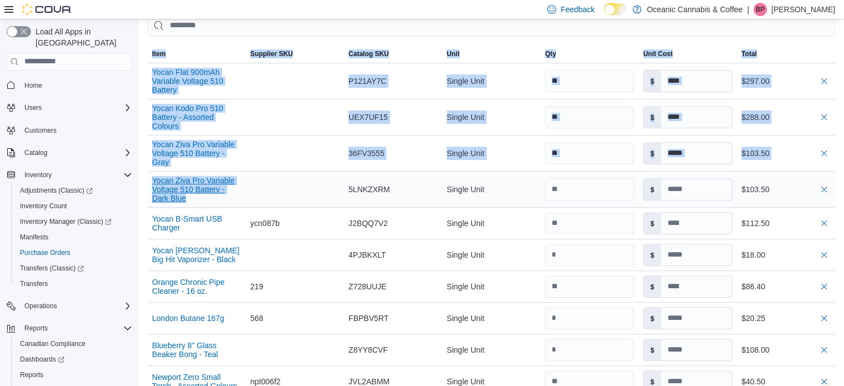
drag, startPoint x: 145, startPoint y: 171, endPoint x: 192, endPoint y: 194, distance: 52.6
click at [192, 194] on div "Purchase Orders PO8MPJ-5934 Purchase Order PO8MPJ-5934 Feedback ***** ***** ***…" at bounding box center [491, 129] width 705 height 988
click at [130, 203] on icon "Complex example" at bounding box center [128, 206] width 7 height 7
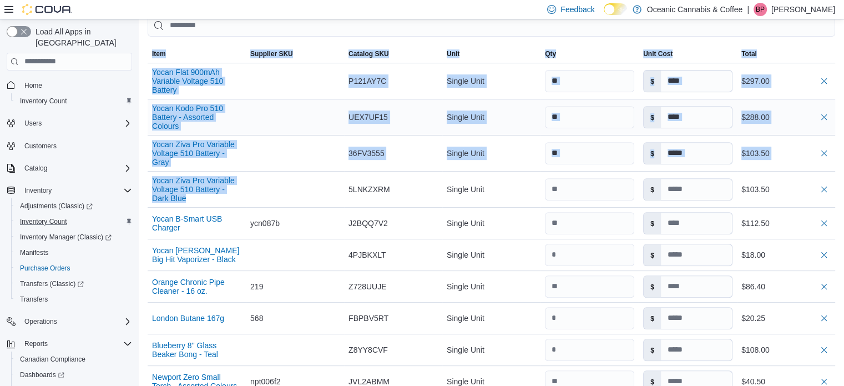
scroll to position [333, 0]
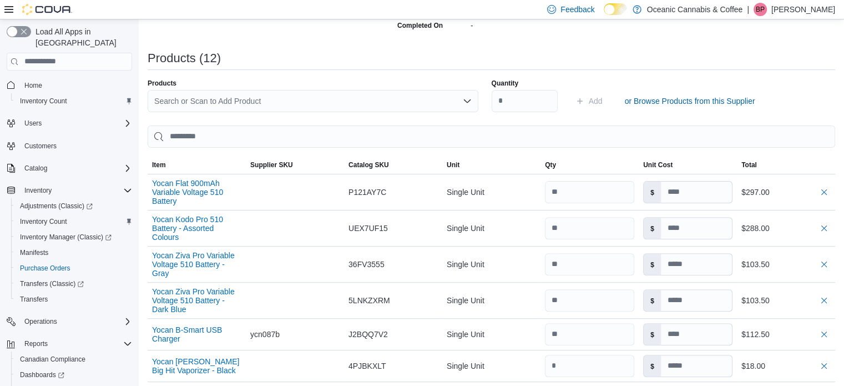
click at [412, 54] on div "Products (12)" at bounding box center [492, 58] width 688 height 13
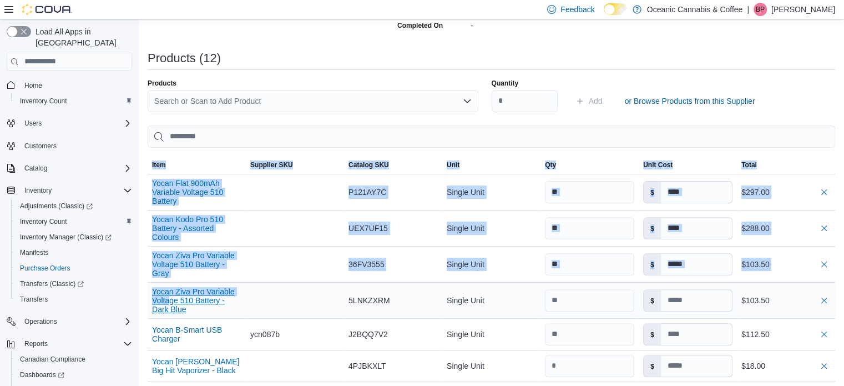
drag, startPoint x: 144, startPoint y: 280, endPoint x: 169, endPoint y: 292, distance: 28.3
click at [169, 292] on div "Purchase Orders PO8MPJ-5934 Purchase Order PO8MPJ-5934 Feedback ***** ***** ***…" at bounding box center [491, 240] width 705 height 988
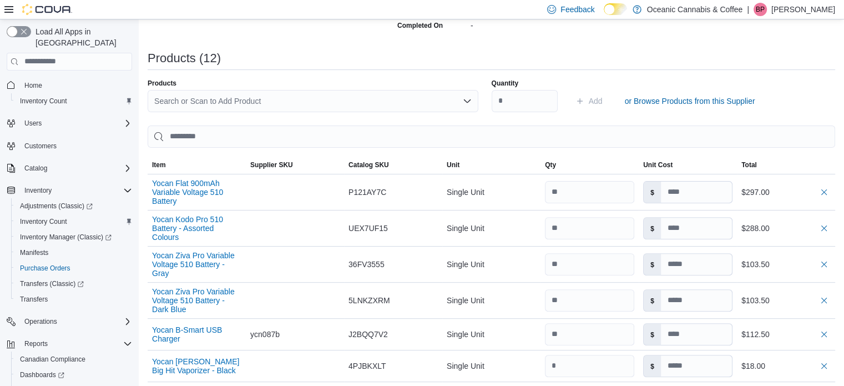
click at [131, 284] on div "Load All Apps in New Hub Home Inventory Count Users Customers Catalog Inventory…" at bounding box center [69, 221] width 134 height 399
drag, startPoint x: 149, startPoint y: 287, endPoint x: 186, endPoint y: 309, distance: 43.2
click at [186, 309] on div "Yocan Ziva Pro Variable Voltage 510 Battery - Dark Blue" at bounding box center [197, 300] width 98 height 36
copy button "Yocan Ziva Pro Variable Voltage 510 Battery - Dark Blue"
click at [176, 290] on button "Yocan Ziva Pro Variable Voltage 510 Battery - Dark Blue" at bounding box center [196, 300] width 89 height 27
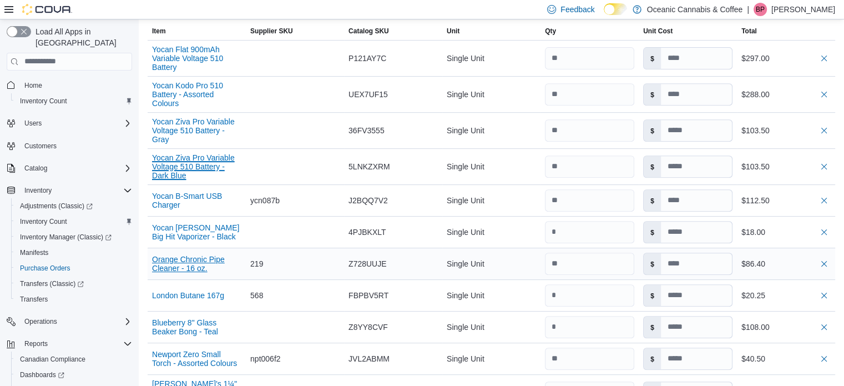
scroll to position [499, 0]
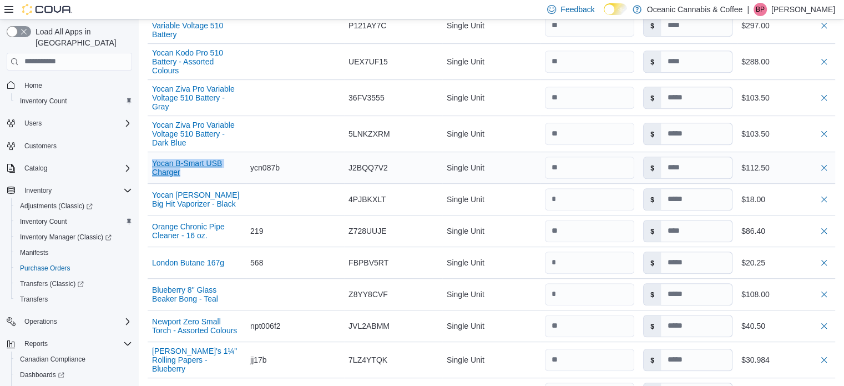
drag, startPoint x: 147, startPoint y: 156, endPoint x: 191, endPoint y: 168, distance: 45.5
click at [191, 168] on div "Yocan B-Smart USB Charger" at bounding box center [197, 167] width 98 height 27
copy button "Yocan B-Smart USB Charger"
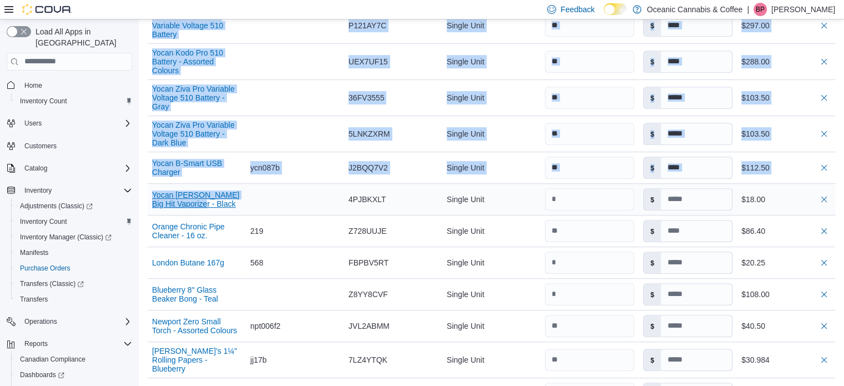
drag, startPoint x: 144, startPoint y: 187, endPoint x: 204, endPoint y: 203, distance: 61.9
click at [204, 203] on div "Purchase Orders PO8MPJ-5934 Purchase Order PO8MPJ-5934 Feedback ***** ***** ***…" at bounding box center [491, 74] width 705 height 988
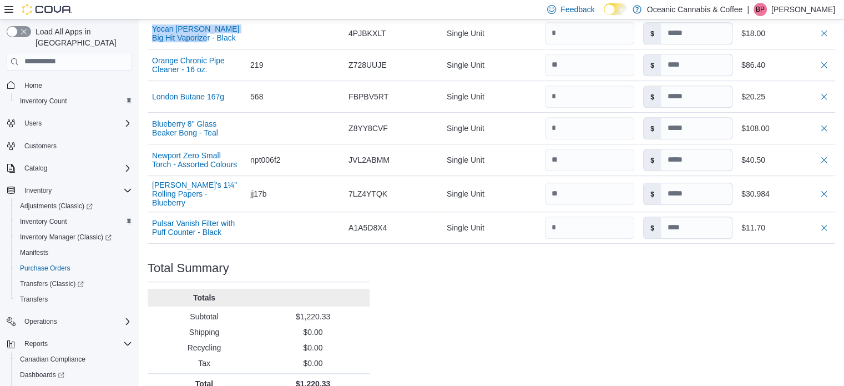
scroll to position [672, 0]
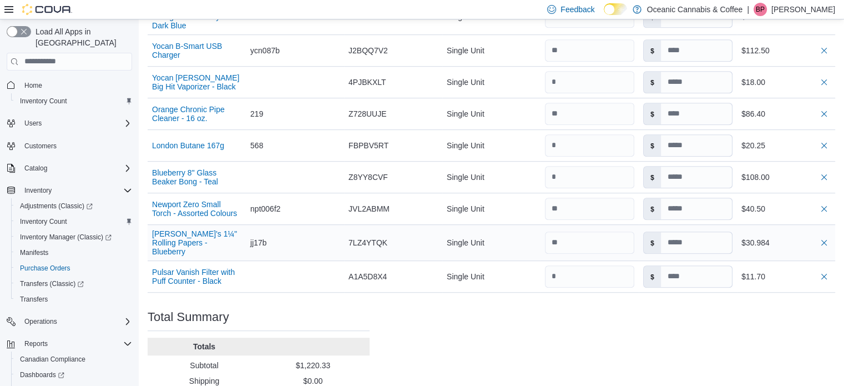
scroll to position [561, 0]
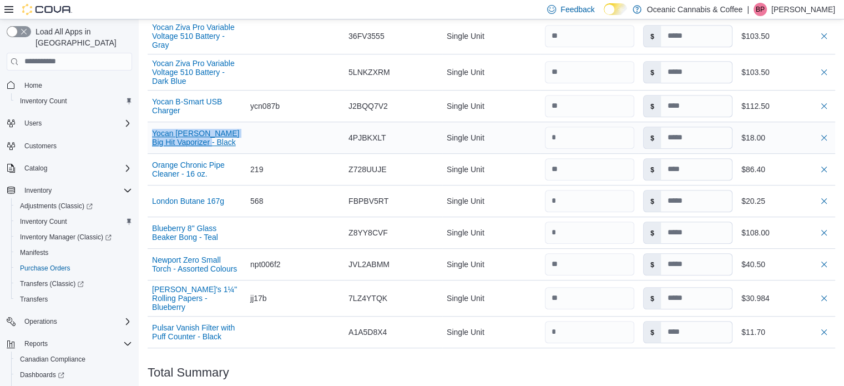
drag, startPoint x: 150, startPoint y: 125, endPoint x: 215, endPoint y: 139, distance: 66.4
click at [215, 139] on div "Yocan Nestor Big Hit Vaporizer - Black" at bounding box center [197, 137] width 98 height 27
copy button "Yocan Nestor Big Hit Vaporizer - Black"
drag, startPoint x: 148, startPoint y: 157, endPoint x: 210, endPoint y: 172, distance: 63.4
click at [210, 172] on div "Orange Chronic Pipe Cleaner - 16 oz." at bounding box center [197, 169] width 98 height 27
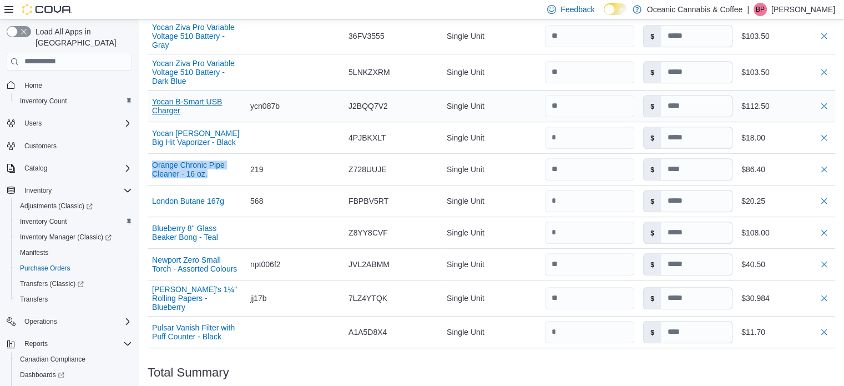
copy button "Orange Chronic Pipe Cleaner - 16 oz."
drag, startPoint x: 149, startPoint y: 187, endPoint x: 223, endPoint y: 204, distance: 75.7
click at [223, 204] on div "London Butane 167g" at bounding box center [197, 201] width 98 height 18
copy button "London Butane 167g"
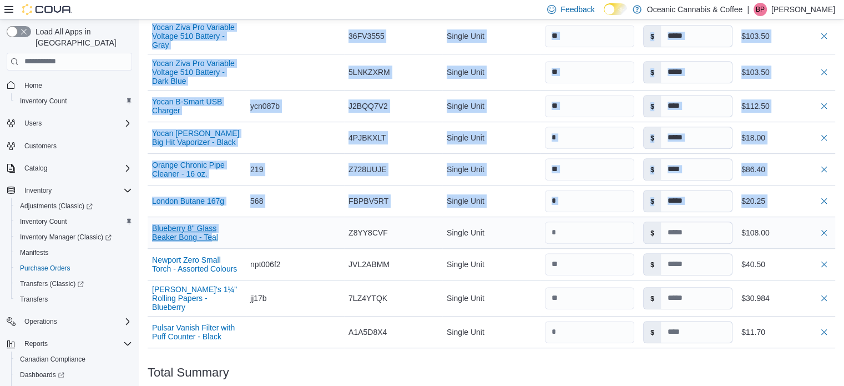
drag, startPoint x: 147, startPoint y: 220, endPoint x: 213, endPoint y: 235, distance: 67.7
click at [213, 235] on div "Purchase Orders PO8MPJ-5934 Purchase Order PO8MPJ-5934 Feedback ***** ***** ***…" at bounding box center [491, 12] width 705 height 988
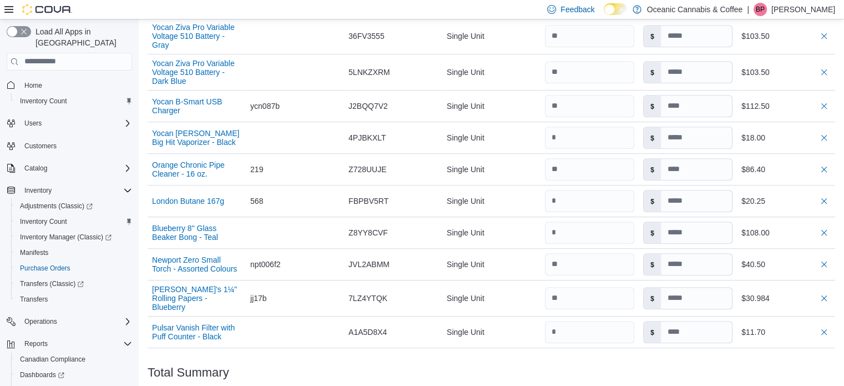
click at [382, 361] on div "Purchase Order: PO8MPJ-5934 Feedback Purchase Order Details Edit Status Pending…" at bounding box center [492, 45] width 688 height 906
drag, startPoint x: 225, startPoint y: 233, endPoint x: 276, endPoint y: 361, distance: 138.0
click at [276, 361] on div "Purchase Order: PO8MPJ-5934 Feedback Purchase Order Details Edit Status Pending…" at bounding box center [492, 45] width 688 height 906
click at [284, 366] on div "Total Summary" at bounding box center [259, 372] width 222 height 13
drag, startPoint x: 153, startPoint y: 221, endPoint x: 226, endPoint y: 237, distance: 75.5
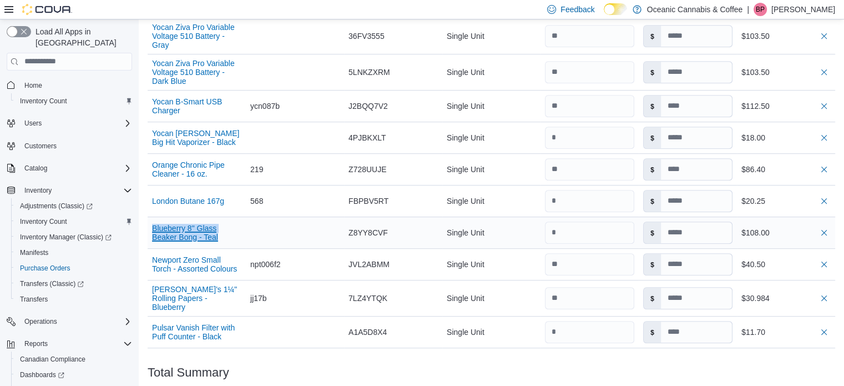
click at [226, 237] on div "Blueberry 8" Glass Beaker Bong - Teal" at bounding box center [197, 232] width 98 height 27
copy button "Blueberry 8" Glass Beaker Bong - Teal"
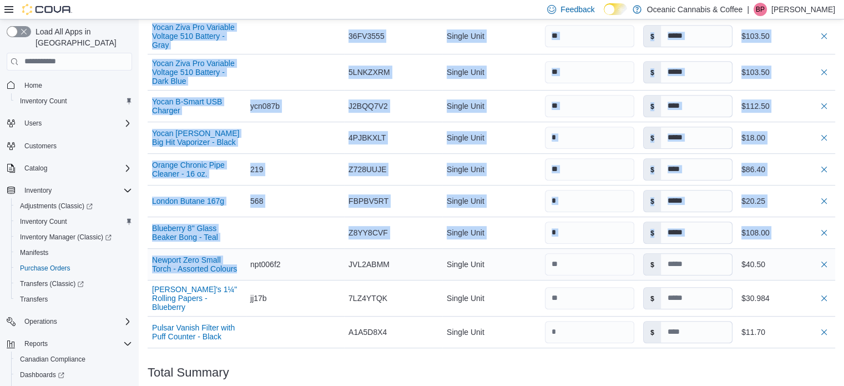
drag, startPoint x: 145, startPoint y: 255, endPoint x: 222, endPoint y: 269, distance: 78.5
click at [221, 267] on div "Purchase Orders PO8MPJ-5934 Purchase Order PO8MPJ-5934 Feedback ***** ***** ***…" at bounding box center [491, 12] width 705 height 988
click at [324, 366] on div "Total Summary" at bounding box center [259, 372] width 222 height 13
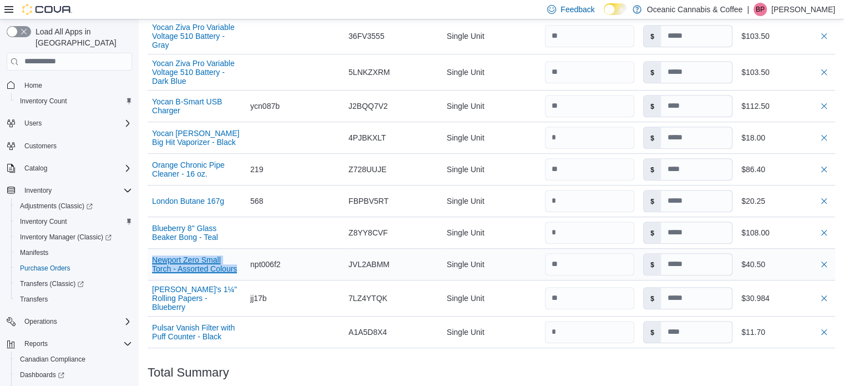
drag, startPoint x: 152, startPoint y: 251, endPoint x: 220, endPoint y: 265, distance: 69.2
click at [220, 265] on button "Newport Zero Small Torch - Assorted Colours" at bounding box center [196, 264] width 89 height 18
copy button "Newport Zero Small Torch - Assorted Colours"
click at [309, 350] on div "Purchase Order: PO8MPJ-5934 Feedback Purchase Order Details Edit Status Pending…" at bounding box center [492, 45] width 688 height 906
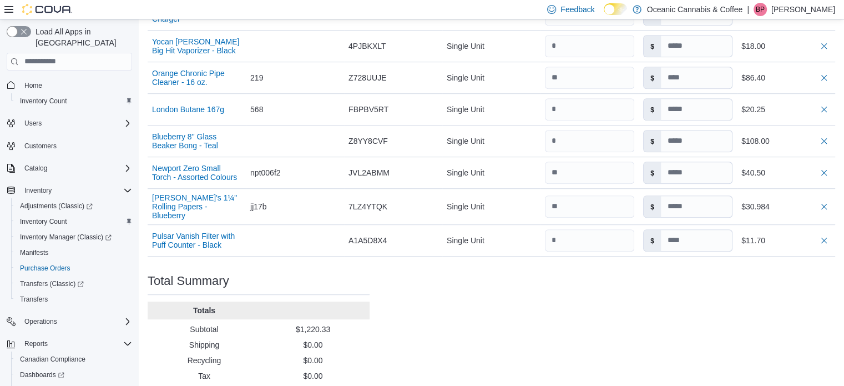
scroll to position [672, 0]
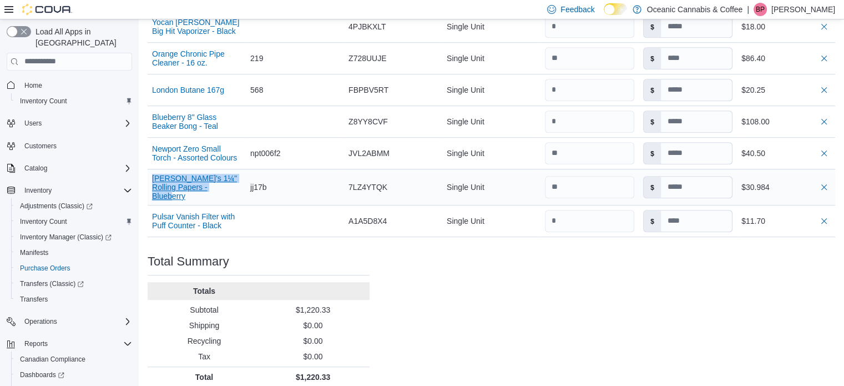
drag, startPoint x: 148, startPoint y: 173, endPoint x: 220, endPoint y: 188, distance: 73.0
click at [220, 188] on div "Juicy Jay's 1¼" Rolling Papers - Blueberry" at bounding box center [197, 187] width 98 height 36
copy button "Juicy Jay's 1¼" Rolling Papers - Blueberry"
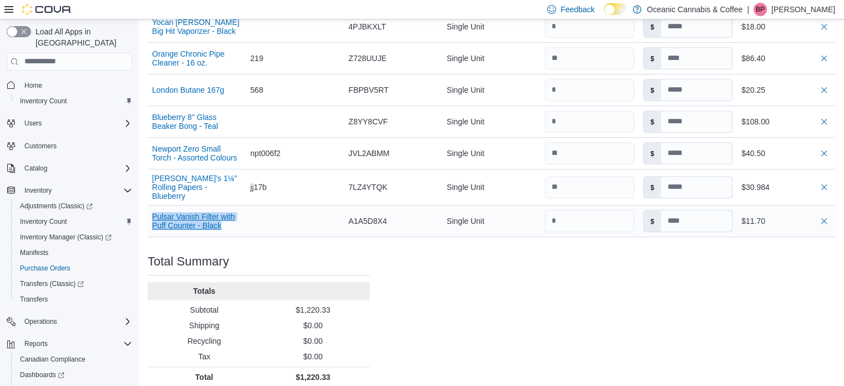
drag, startPoint x: 148, startPoint y: 201, endPoint x: 226, endPoint y: 220, distance: 80.9
click at [226, 220] on div "Pulsar Vanish Filter with Puff Counter - Black" at bounding box center [197, 221] width 98 height 27
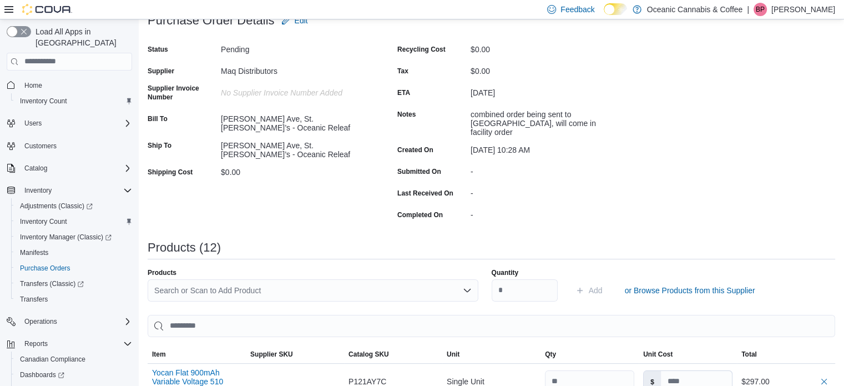
scroll to position [62, 0]
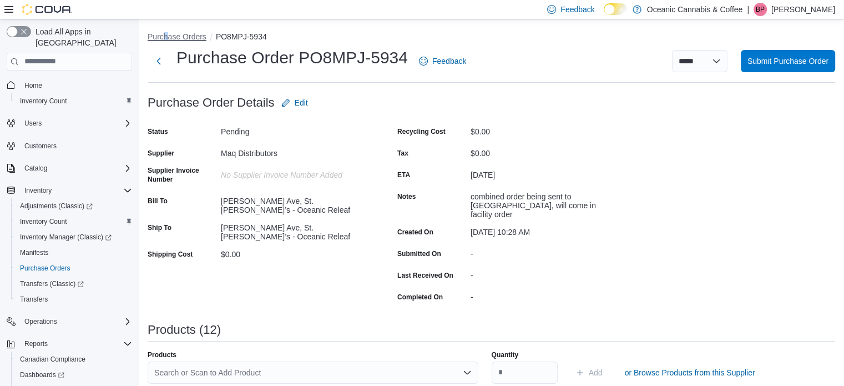
click at [166, 33] on button "Purchase Orders" at bounding box center [177, 36] width 59 height 9
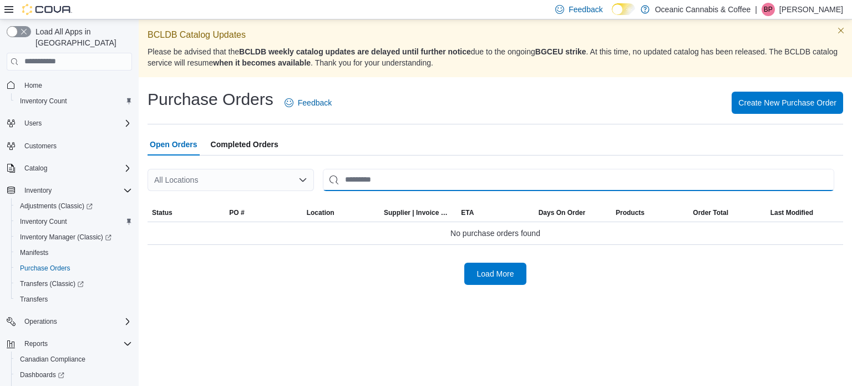
click at [387, 180] on input "This is a search bar. After typing your query, hit enter to filter the results …" at bounding box center [579, 180] width 512 height 22
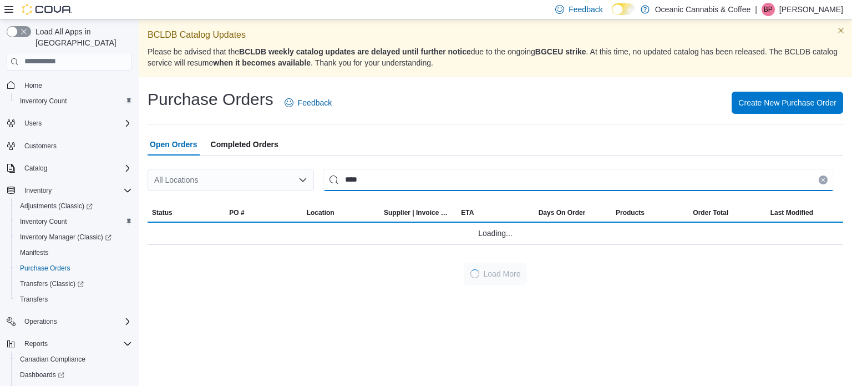
type input "****"
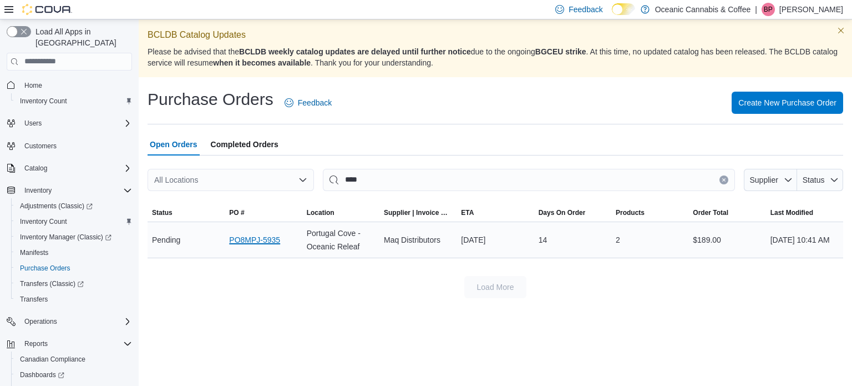
click at [258, 241] on link "PO8MPJ-5935" at bounding box center [254, 239] width 51 height 13
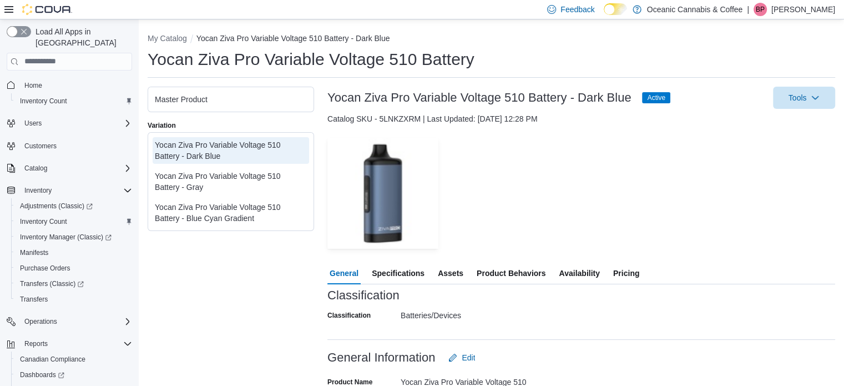
click at [615, 270] on span "Pricing" at bounding box center [626, 273] width 26 height 22
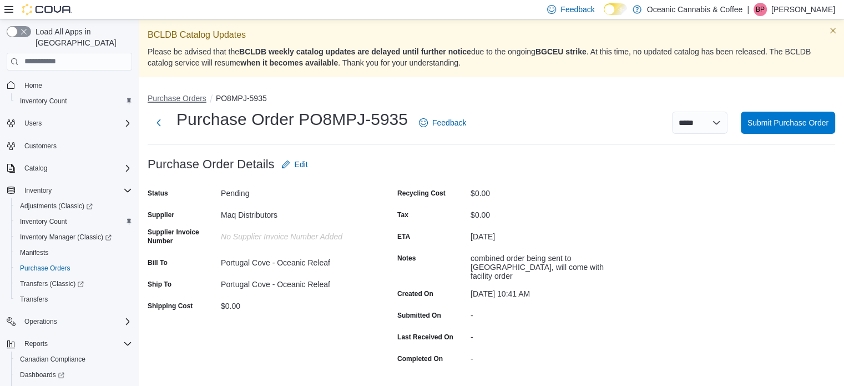
click at [187, 96] on button "Purchase Orders" at bounding box center [177, 98] width 59 height 9
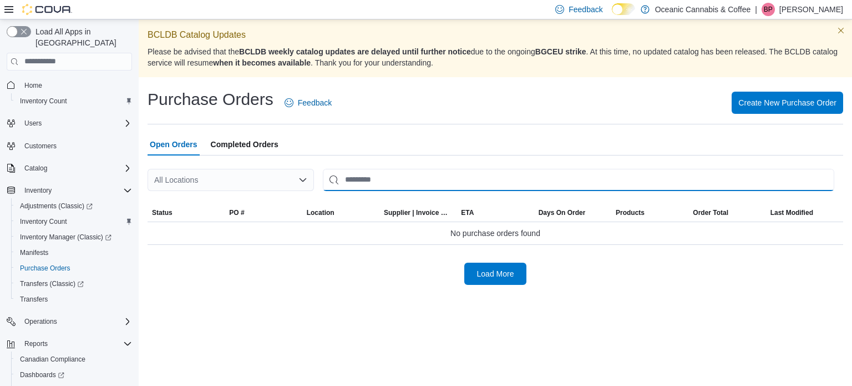
click at [374, 178] on input "This is a search bar. After typing your query, hit enter to filter the results …" at bounding box center [579, 180] width 512 height 22
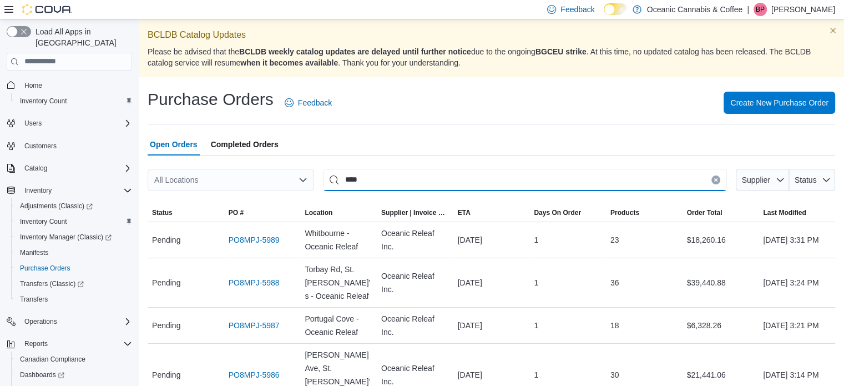
type input "****"
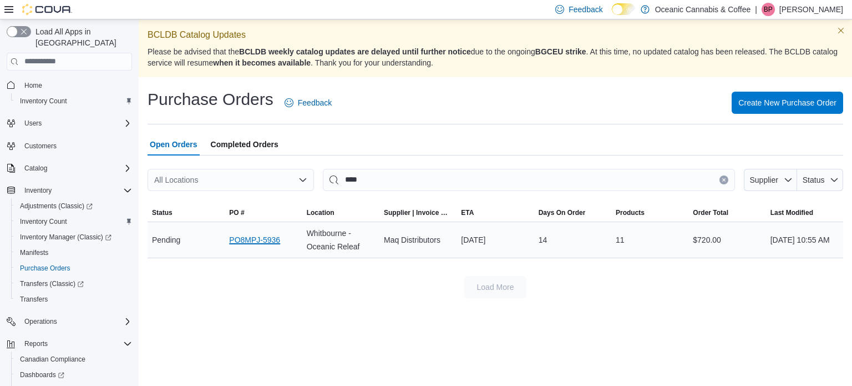
click at [259, 233] on link "PO8MPJ-5936" at bounding box center [254, 239] width 51 height 13
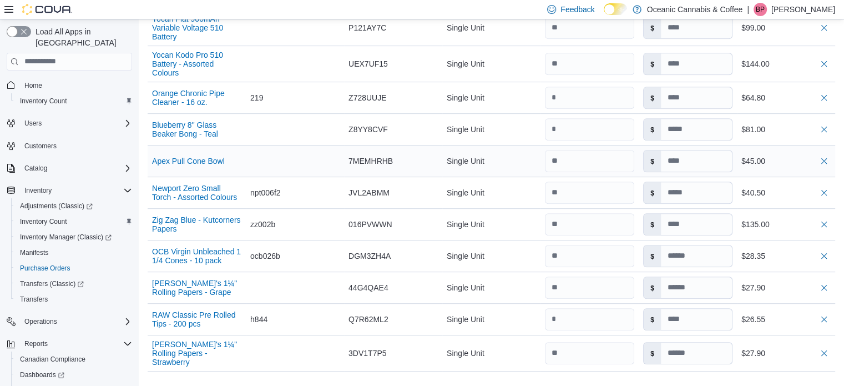
scroll to position [499, 0]
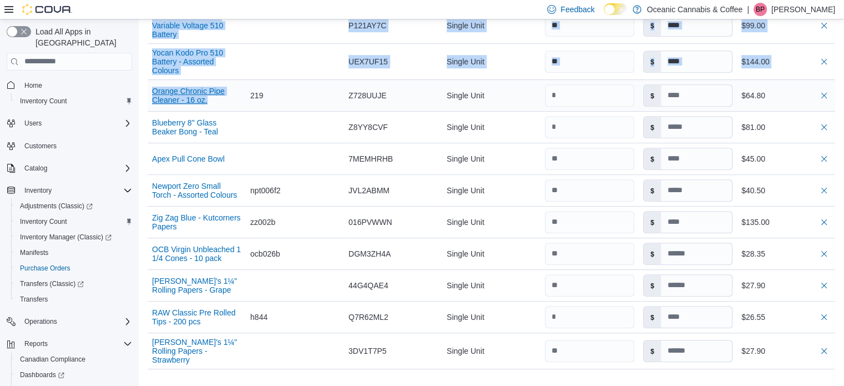
drag, startPoint x: 144, startPoint y: 83, endPoint x: 213, endPoint y: 93, distance: 69.5
click at [213, 93] on div "Purchase Orders PO8MPJ-5936 Purchase Order PO8MPJ-5936 Feedback ***** ***** ***…" at bounding box center [491, 54] width 705 height 948
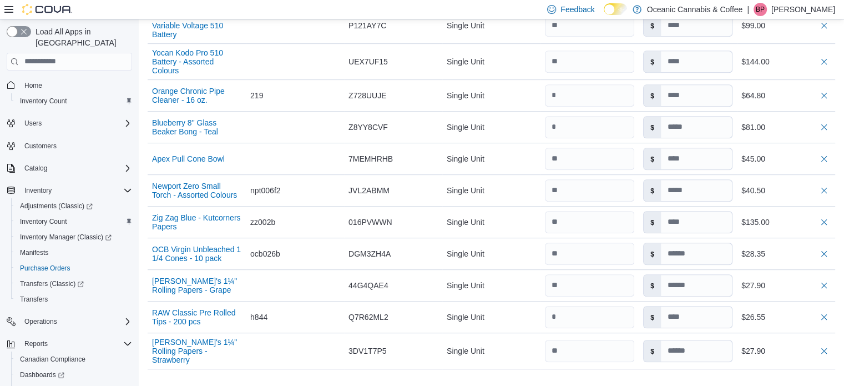
click at [231, 370] on div "Purchase Order: PO8MPJ-5936 Feedback Purchase Order Details Edit Status Pending…" at bounding box center [492, 86] width 688 height 865
drag, startPoint x: 153, startPoint y: 83, endPoint x: 216, endPoint y: 96, distance: 64.0
click at [216, 96] on button "Orange Chronic Pipe Cleaner - 16 oz." at bounding box center [196, 96] width 89 height 18
copy button "Orange Chronic Pipe Cleaner - 16 oz."
drag, startPoint x: 147, startPoint y: 111, endPoint x: 138, endPoint y: 123, distance: 14.7
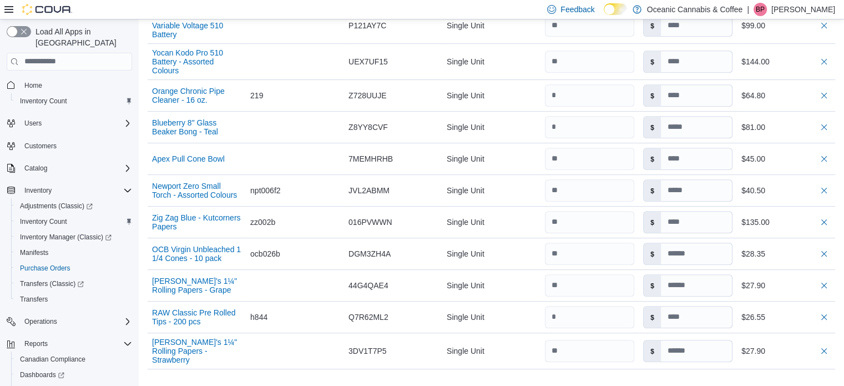
click at [140, 124] on div "Purchase Orders PO8MPJ-5936 Purchase Order PO8MPJ-5936 Feedback ***** ***** ***…" at bounding box center [491, 54] width 705 height 948
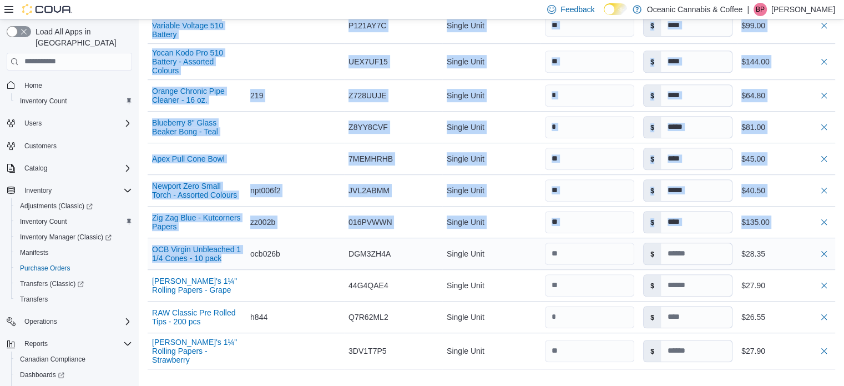
drag, startPoint x: 147, startPoint y: 243, endPoint x: 221, endPoint y: 257, distance: 76.2
click at [221, 257] on div "Purchase Orders PO8MPJ-5936 Purchase Order PO8MPJ-5936 Feedback ***** ***** ***…" at bounding box center [491, 54] width 705 height 948
click at [127, 296] on icon "Complex example" at bounding box center [128, 299] width 7 height 7
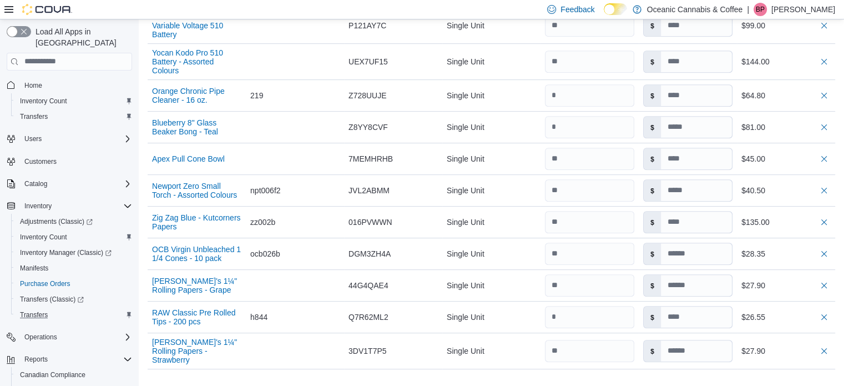
drag, startPoint x: 327, startPoint y: 370, endPoint x: 313, endPoint y: 367, distance: 14.3
click at [326, 370] on div "Purchase Order: PO8MPJ-5936 Feedback Purchase Order Details Edit Status Pending…" at bounding box center [492, 86] width 688 height 865
drag, startPoint x: 151, startPoint y: 241, endPoint x: 222, endPoint y: 256, distance: 72.5
click at [222, 256] on div "OCB Virgin Unbleached 1 1/4 Cones - 10 pack" at bounding box center [197, 253] width 98 height 27
copy button "OCB Virgin Unbleached 1 1/4 Cones - 10 pack"
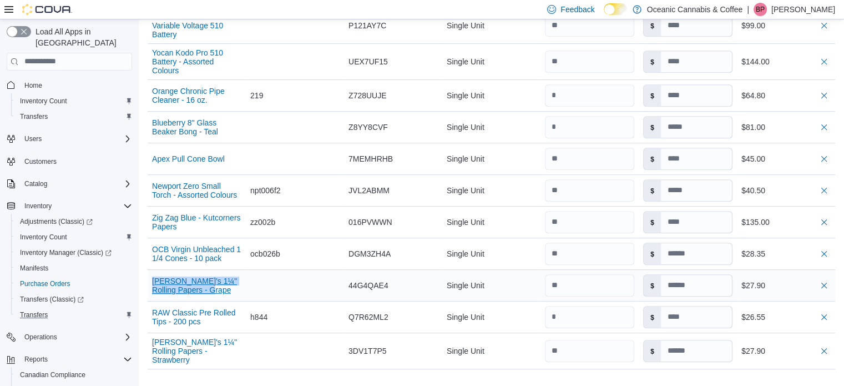
drag, startPoint x: 148, startPoint y: 270, endPoint x: 209, endPoint y: 281, distance: 62.2
click at [209, 281] on div "[PERSON_NAME]'s 1¼" Rolling Papers - Grape" at bounding box center [197, 285] width 98 height 27
copy button "[PERSON_NAME]'s 1¼" Rolling Papers - Grape"
drag, startPoint x: 148, startPoint y: 303, endPoint x: 206, endPoint y: 315, distance: 59.5
click at [206, 315] on div "RAW Classic Pre Rolled Tips - 200 pcs" at bounding box center [197, 317] width 98 height 27
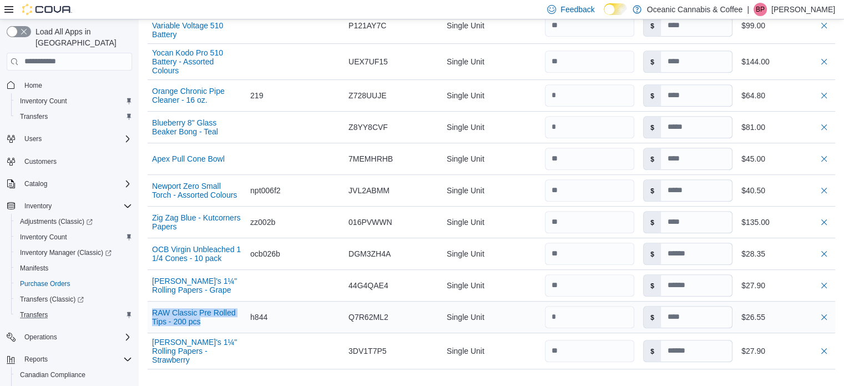
copy button "RAW Classic Pre Rolled Tips - 200 pcs"
click at [289, 361] on div "Purchase Order: PO8MPJ-5936 Feedback Purchase Order Details Edit Status Pending…" at bounding box center [492, 86] width 688 height 865
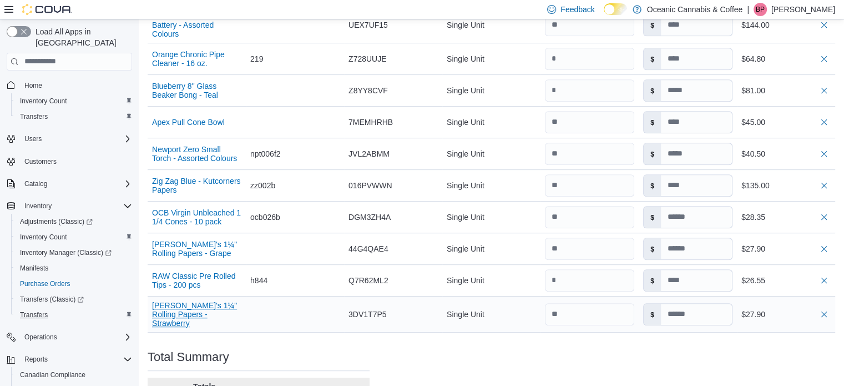
scroll to position [555, 0]
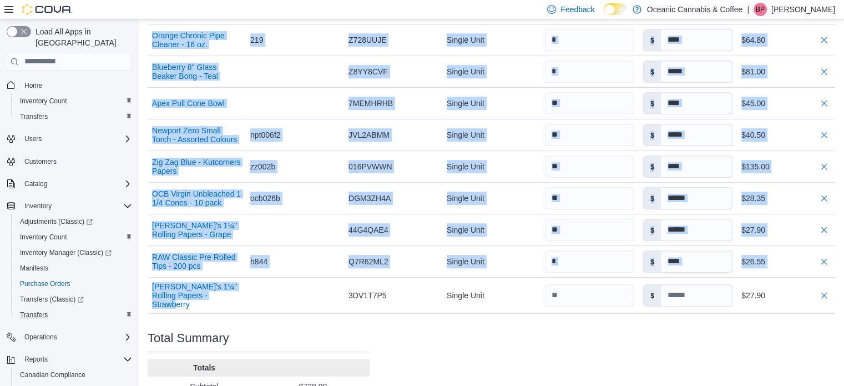
drag, startPoint x: 147, startPoint y: 276, endPoint x: 244, endPoint y: 301, distance: 100.8
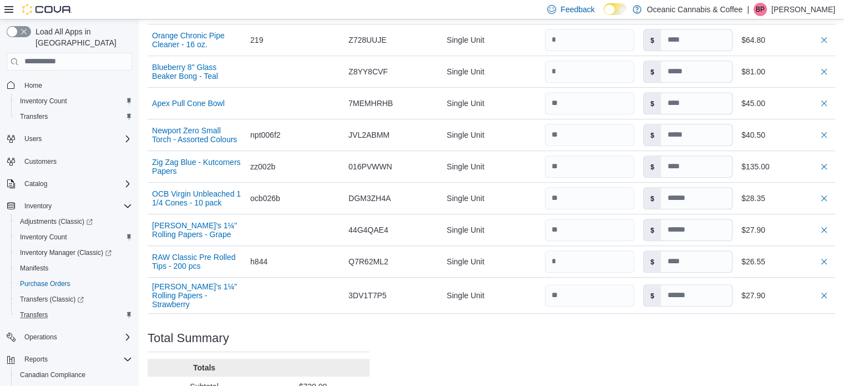
click at [277, 310] on div "Purchase Order: PO8MPJ-5936 Feedback Purchase Order Details Edit Status Pending…" at bounding box center [492, 30] width 688 height 865
drag, startPoint x: 149, startPoint y: 278, endPoint x: 227, endPoint y: 294, distance: 79.2
click at [227, 294] on div "Juicy Jay's 1¼" Rolling Papers - Strawberry" at bounding box center [197, 295] width 98 height 36
copy button "Juicy Jay's 1¼" Rolling Papers - Strawberry"
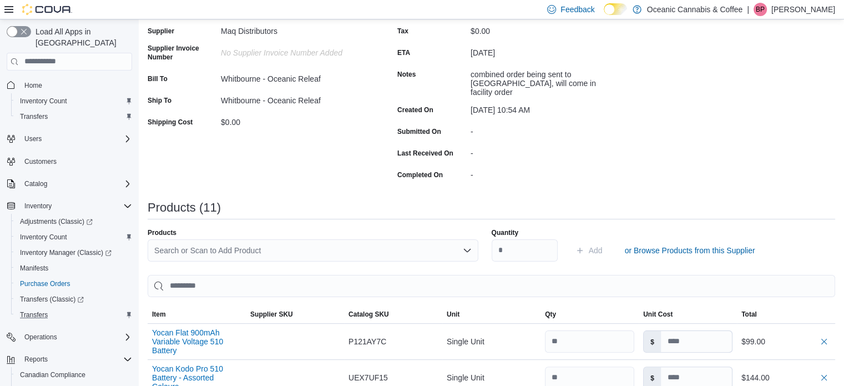
scroll to position [0, 0]
